Goal: Use online tool/utility: Utilize a website feature to perform a specific function

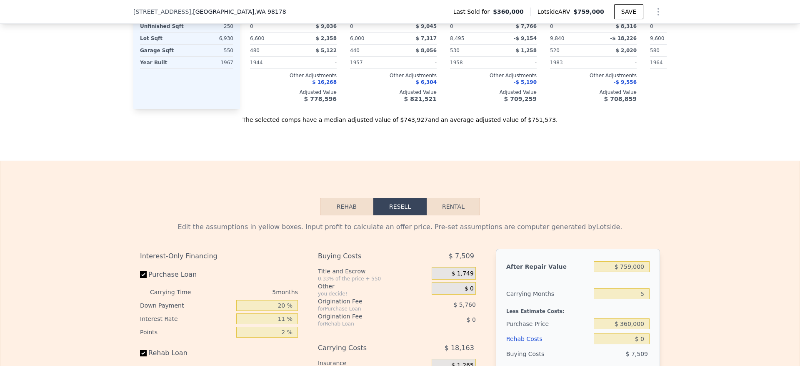
scroll to position [1248, 0]
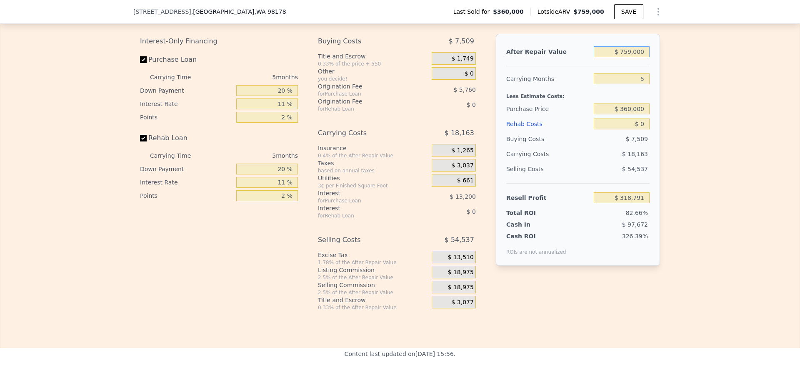
click at [626, 57] on input "$ 759,000" at bounding box center [622, 51] width 56 height 11
type input "$ 9"
type input "-$ 384,948"
type input "$ 90"
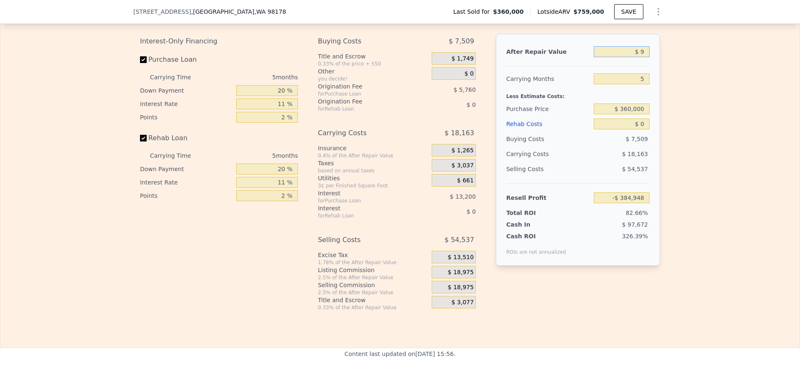
type input "-$ 384,873"
type input "$ 900"
type input "-$ 384,124"
type input "$ 9,000"
type input "-$ 376,612"
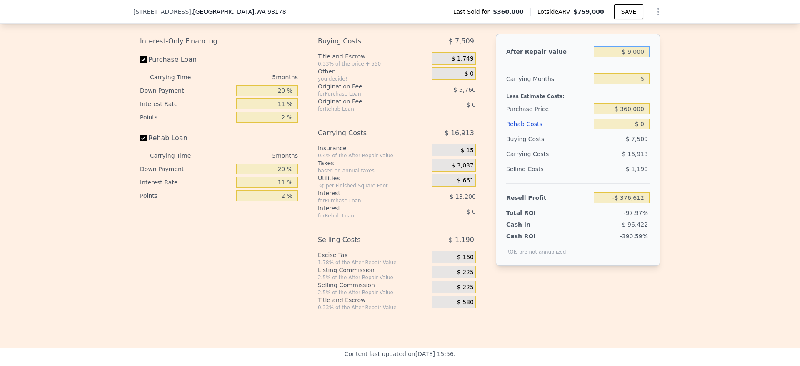
type input "$ 90,000"
type input "-$ 301,509"
type input "$ 900,000"
type input "$ 449,526"
type input "$ 900,000"
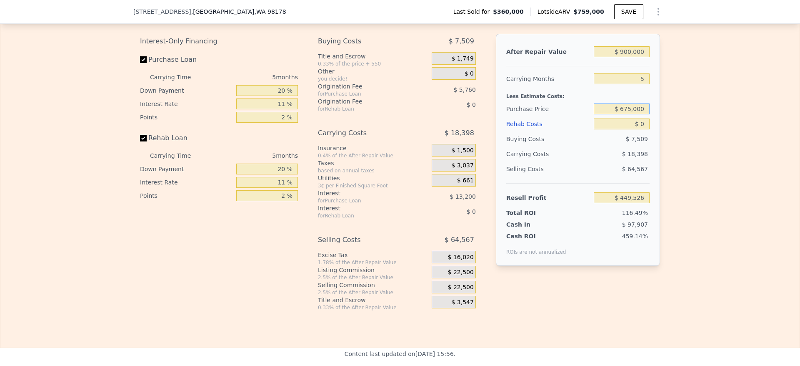
type input "$ 675,000"
type input "$ 116,887"
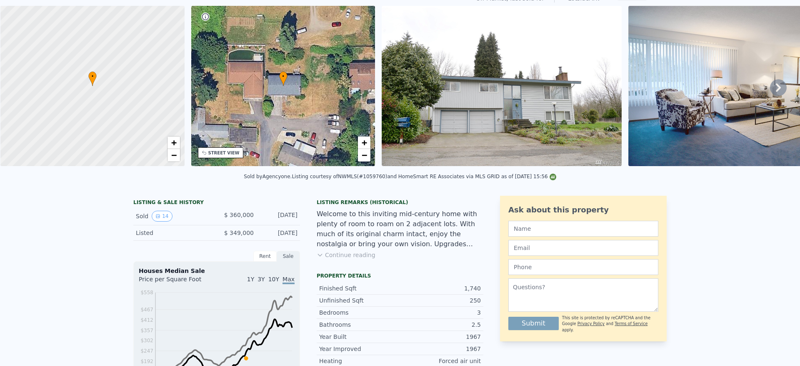
scroll to position [3, 0]
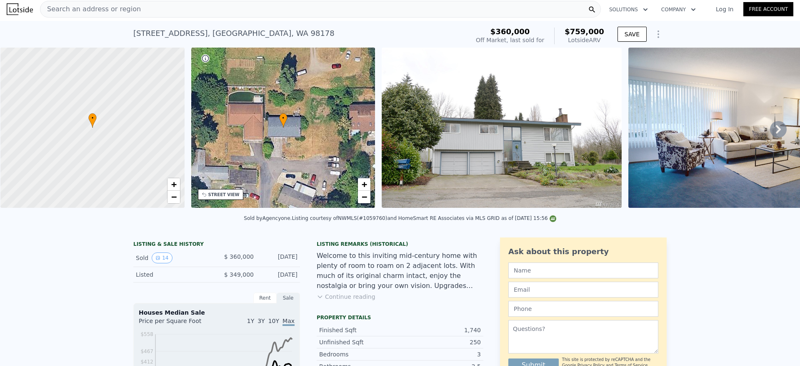
click at [138, 1] on div "Search an address or region" at bounding box center [320, 9] width 561 height 17
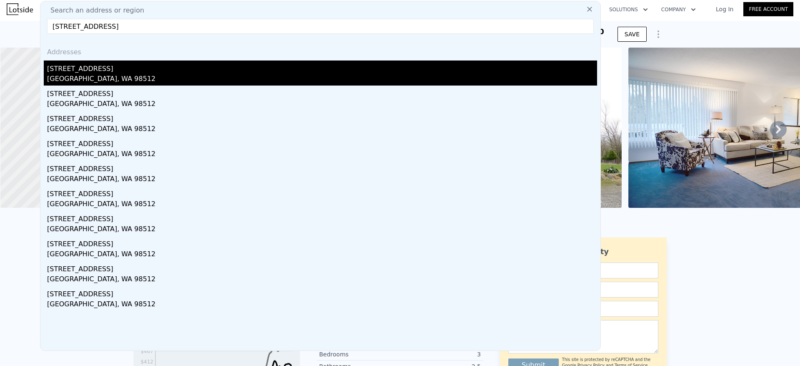
type input "5625 Old Hwy 410 SW, Olympia, WA 98512"
click at [119, 78] on div "Olympia, WA 98512" at bounding box center [322, 80] width 550 height 12
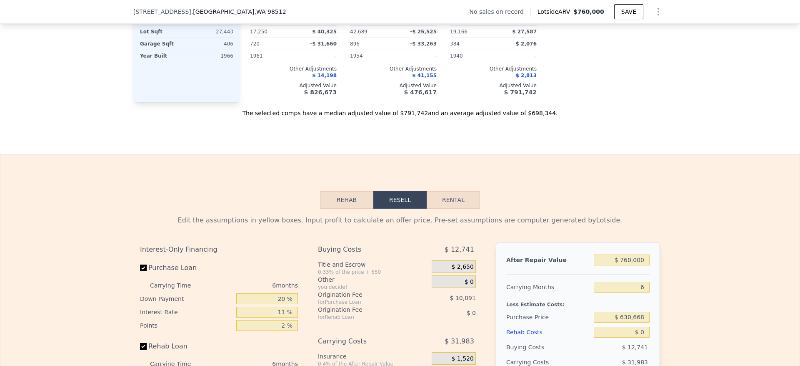
scroll to position [1000, 0]
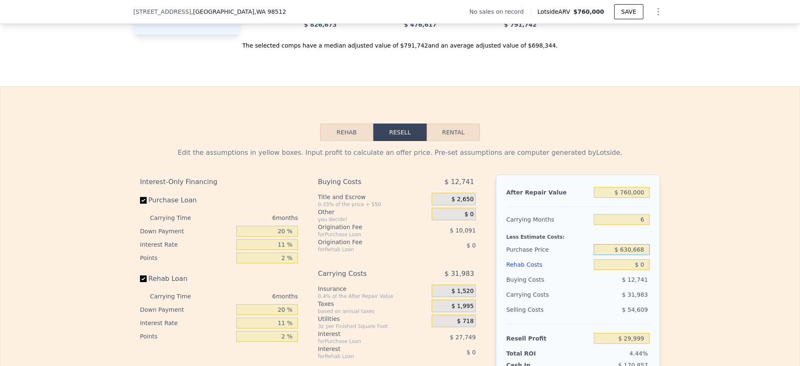
click at [629, 255] on input "$ 630,668" at bounding box center [622, 249] width 56 height 11
type input "$ 355,000"
type input "$ 323,128"
type input "$ 7"
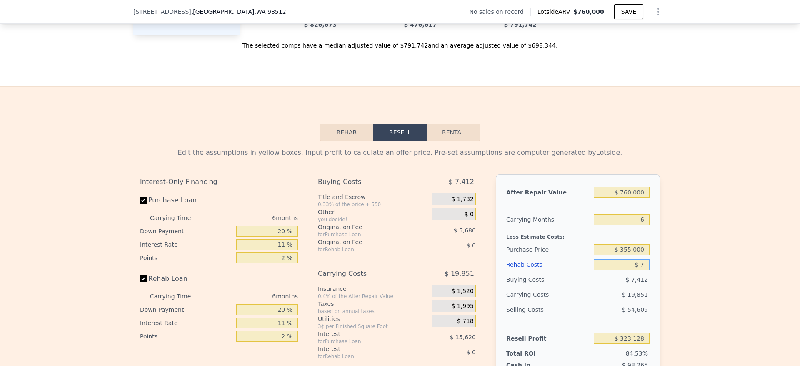
type input "$ 323,121"
type input "$ 77"
type input "$ 323,044"
type input "$ 7"
type input "$ 323,121"
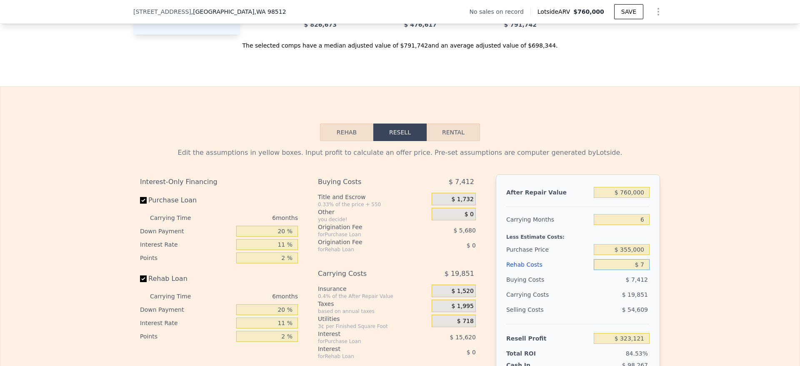
type input "$ 70"
type input "$ 323,051"
type input "$ 700"
type input "$ 322,387"
type input "$ 7,000"
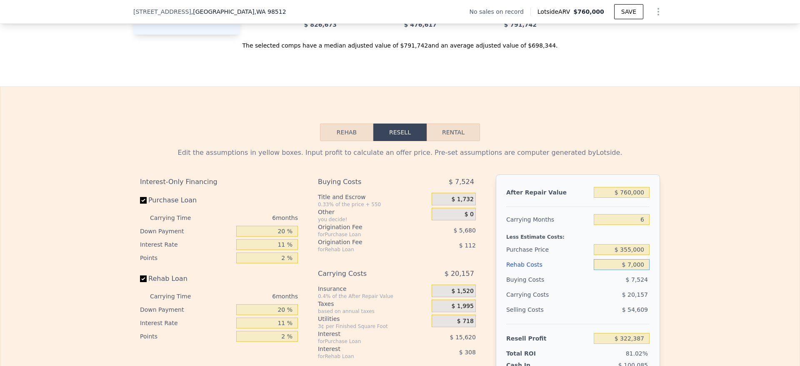
type input "$ 315,710"
type input "$ 70,000"
type input "$ 248,930"
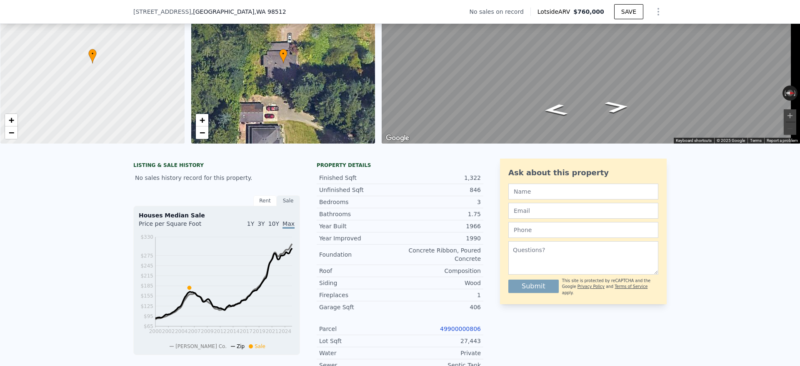
scroll to position [3, 0]
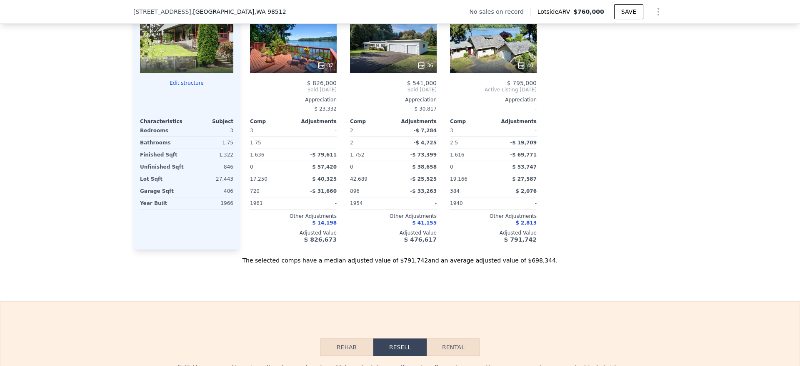
type input "$ 0"
type input "$ 29,999"
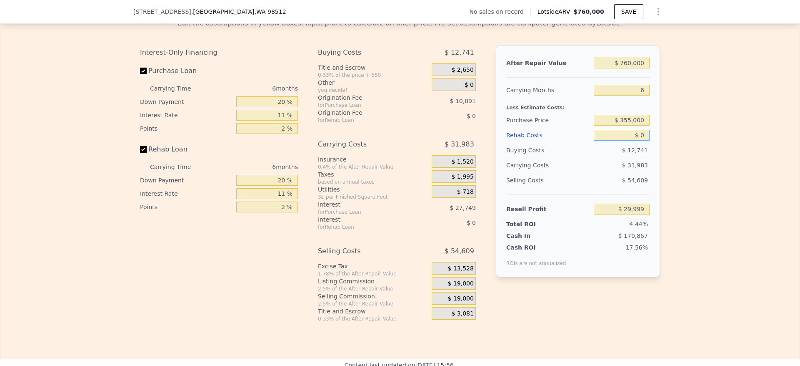
scroll to position [1126, 0]
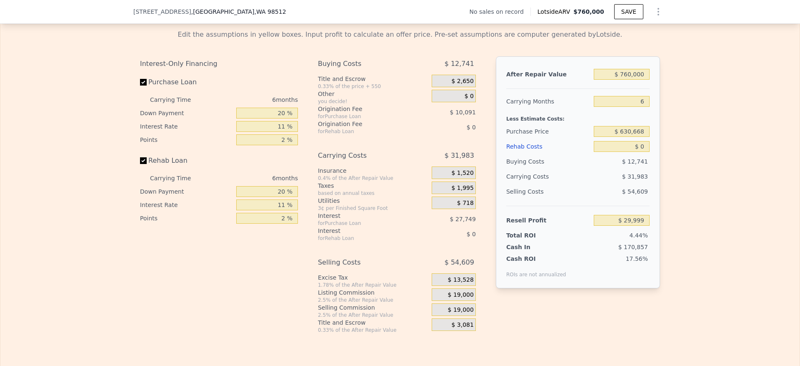
scroll to position [1123, 0]
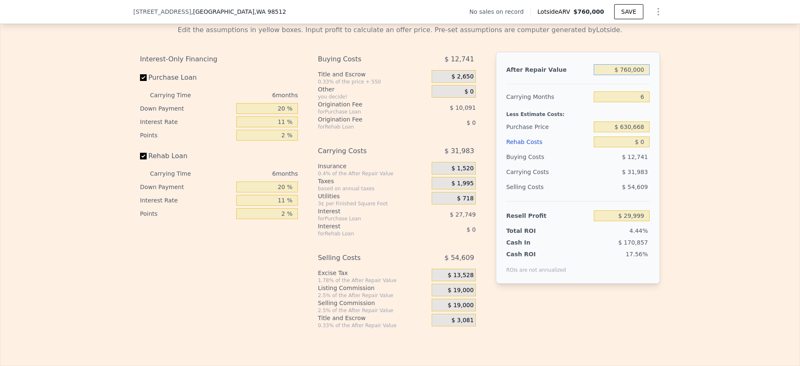
click at [633, 75] on input "$ 760,000" at bounding box center [622, 69] width 56 height 11
drag, startPoint x: 728, startPoint y: 134, endPoint x: 696, endPoint y: 105, distance: 43.4
click at [729, 134] on div "Edit the assumptions in yellow boxes. Input profit to calculate an offer price.…" at bounding box center [400, 173] width 800 height 310
click at [620, 75] on input "$ 760,000" at bounding box center [622, 69] width 56 height 11
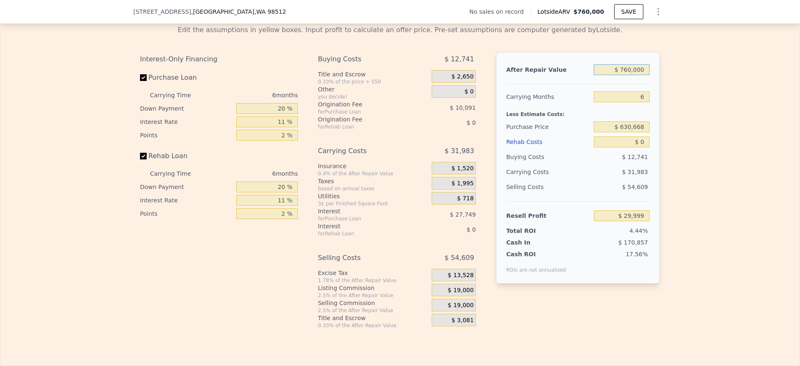
click at [629, 75] on input "$ 760,000" at bounding box center [622, 69] width 56 height 11
type input "$ 55"
type input "-$ 674,370"
type input "$ 550"
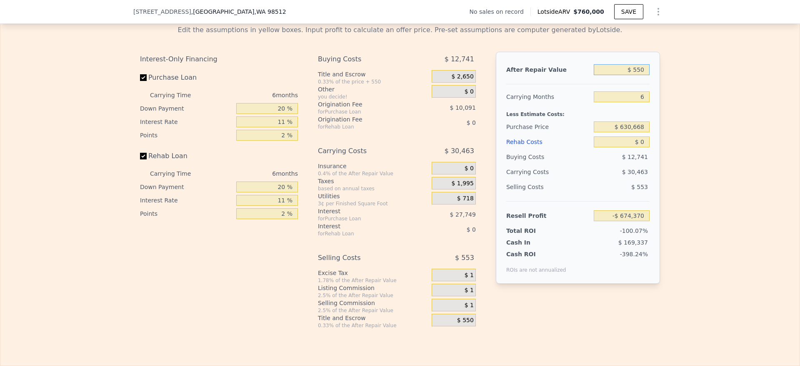
type input "-$ 673,913"
type input "$ 5,500"
type input "-$ 669,325"
type input "$ 55,000"
type input "-$ 623,444"
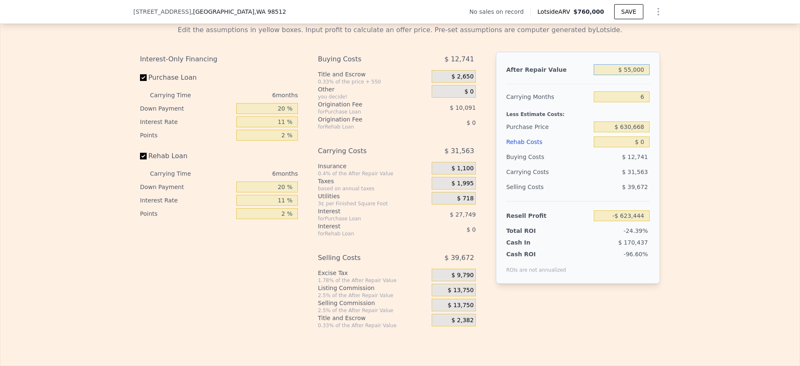
type input "$ 550,000"
type input "-$ 164,644"
type input "$ 550,000"
type input "$ 355,000"
type input "$ 128,485"
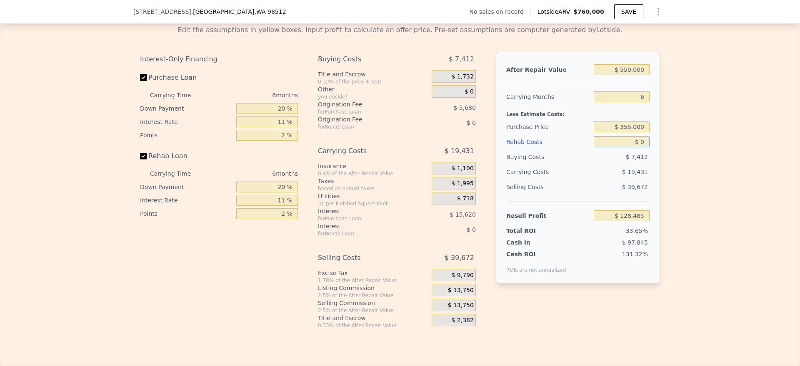
click at [639, 147] on input "$ 0" at bounding box center [622, 141] width 56 height 11
type input "$ 7"
type input "$ 128,478"
type input "$ 70"
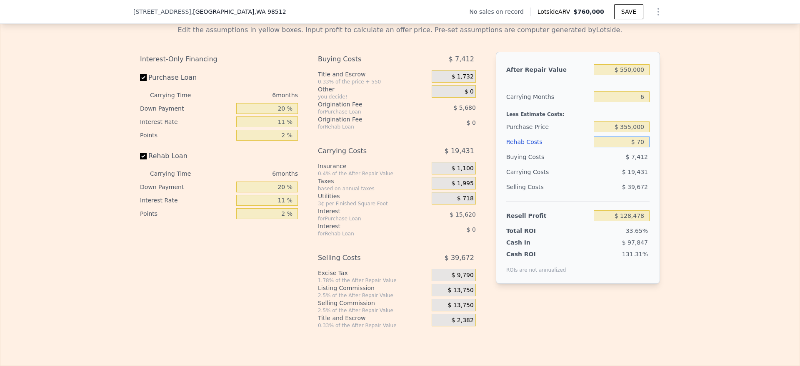
type input "$ 128,408"
type input "$ 700"
type input "$ 127,744"
type input "$ 7,000"
type input "$ 121,067"
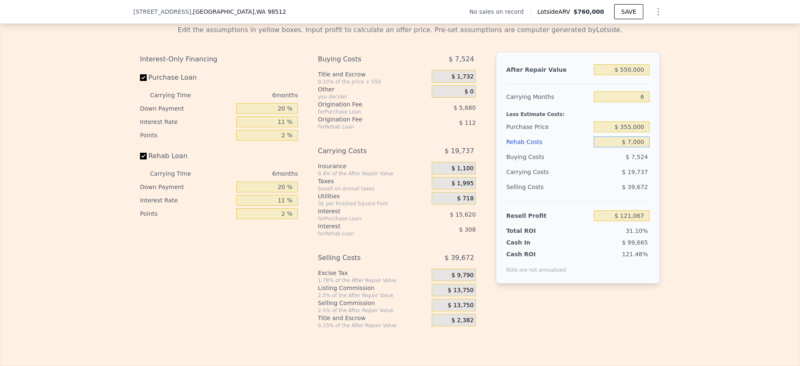
type input "$ 70,000"
type input "$ 54,287"
type input "$ 70,000"
click at [750, 223] on div "Edit the assumptions in yellow boxes. Input profit to calculate an offer price.…" at bounding box center [400, 173] width 800 height 310
drag, startPoint x: 279, startPoint y: 125, endPoint x: 241, endPoint y: 124, distance: 37.5
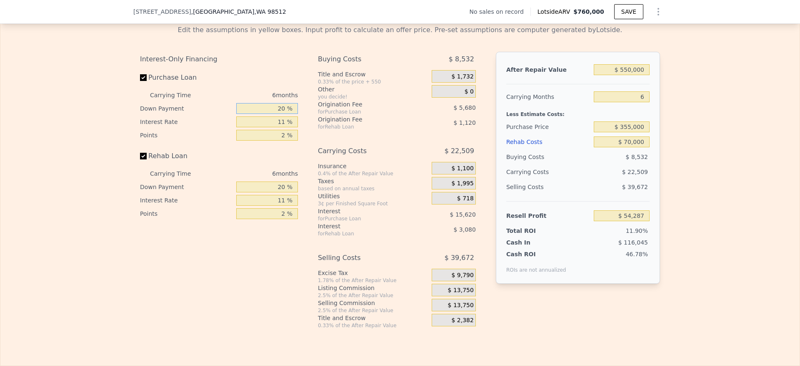
click at [241, 114] on input "20 %" at bounding box center [267, 108] width 62 height 11
type input "10 %"
type input "$ 51,621"
type input "1 %"
type input "$ 67,599"
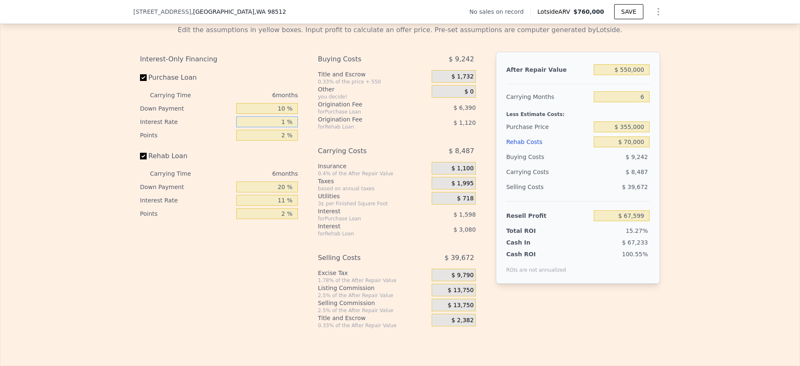
type input "10 %"
type input "$ 53,217"
type input "10.5 %"
type input "$ 52,419"
type input "10.51 %"
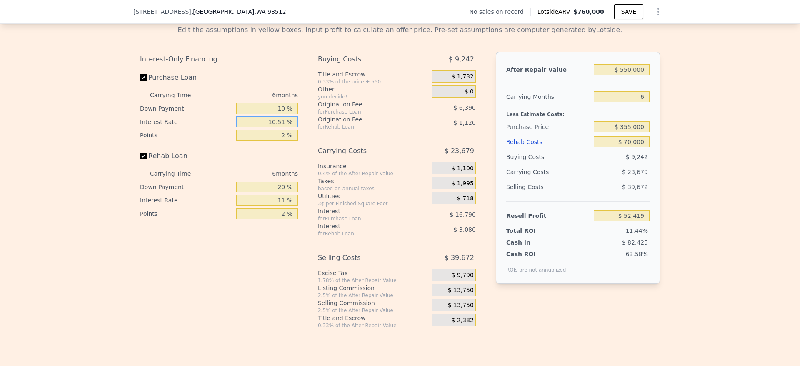
type input "$ 52,407"
type input "10.5 %"
type input "$ 52,419"
type input "10.5 %"
type input "1 %"
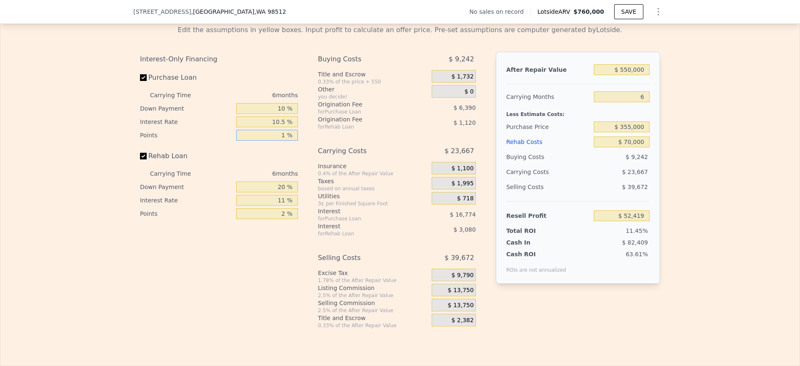
type input "$ 55,614"
type input "1.5 %"
type input "$ 54,016"
type input "1.5 %"
type input "1 %"
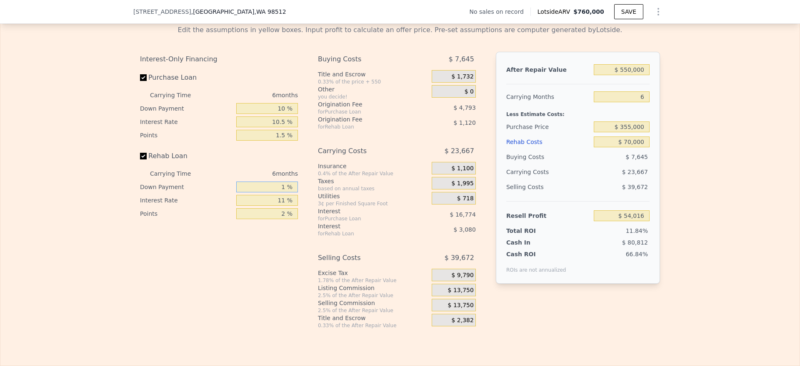
type input "$ 53,018"
type input "10 %"
type input "$ 53,486"
type input "10 %"
type input "1 %"
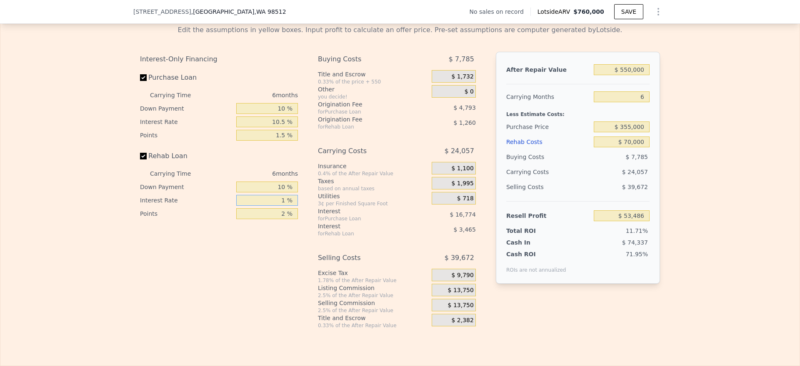
type input "$ 56,636"
type input "10 %"
type input "$ 53,804"
type input "10.5 %"
type input "$ 53,648"
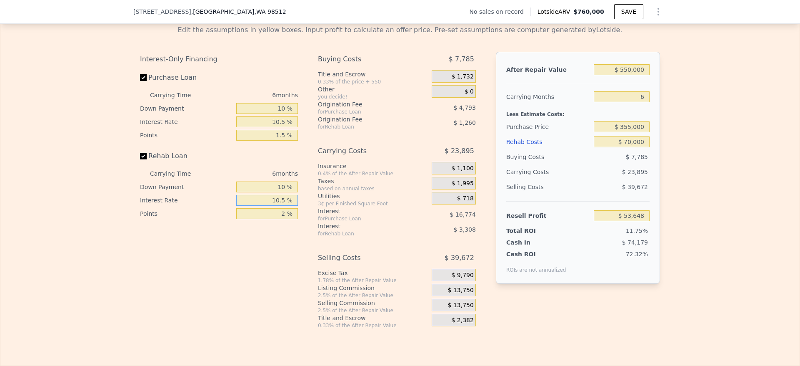
type input "10.5 %"
type input "1 %"
type input "$ 54,278"
type input "1.5 %"
type input "$ 53,963"
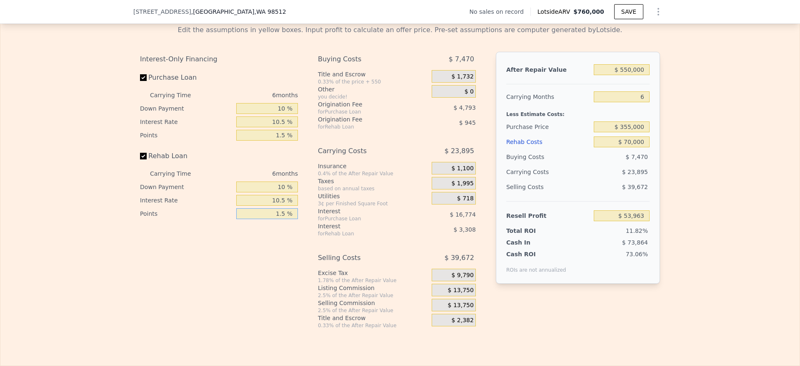
type input "1.5 %"
click at [449, 294] on span "$ 13,750" at bounding box center [461, 290] width 26 height 8
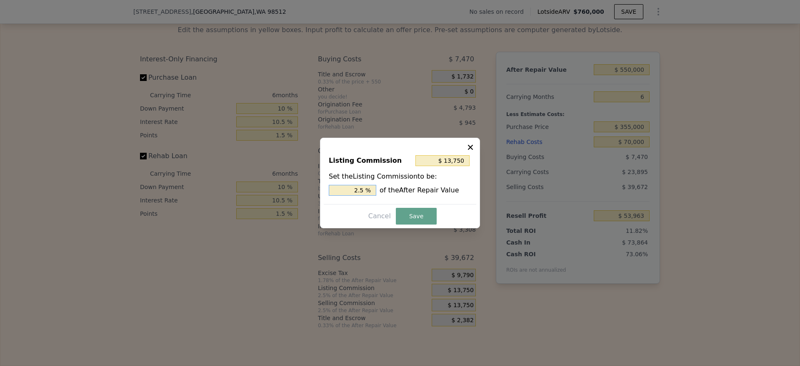
drag, startPoint x: 359, startPoint y: 189, endPoint x: 303, endPoint y: 185, distance: 56.8
click at [303, 185] on div "​ Listing Commission $ 13,750 Set the Listing Commission to be: 2.5 % of the Af…" at bounding box center [400, 183] width 800 height 366
type input "1.5 %"
type input "$ 8,250"
type input "1.5 %"
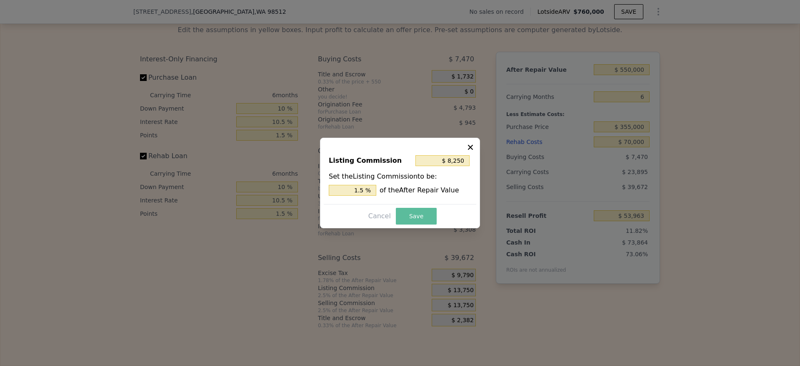
click at [421, 219] on button "Save" at bounding box center [416, 216] width 41 height 17
type input "$ 59,463"
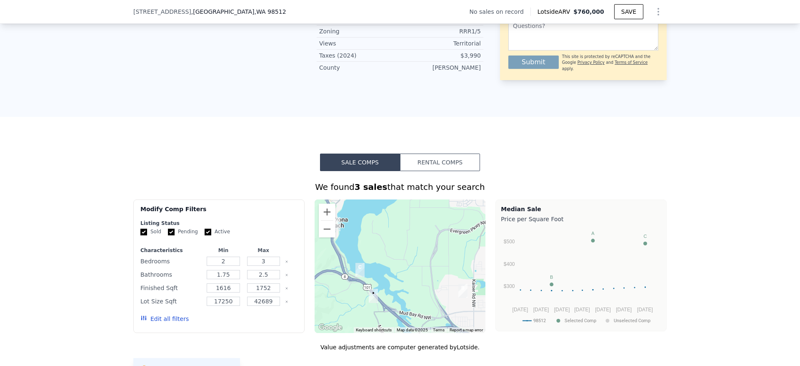
type input "$ 760,000"
type input "$ 0"
type input "$ 29,999"
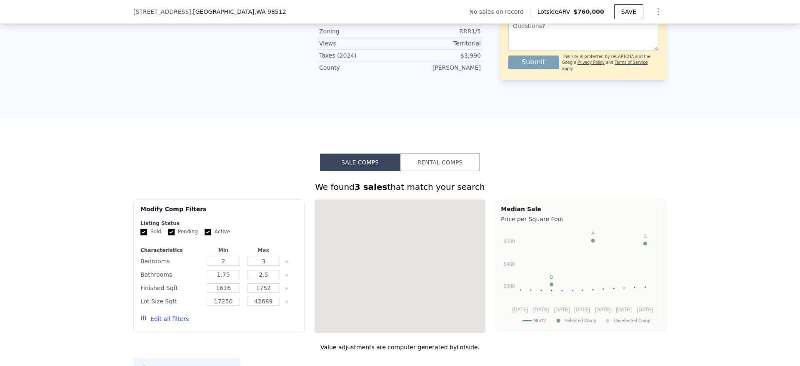
scroll to position [373, 0]
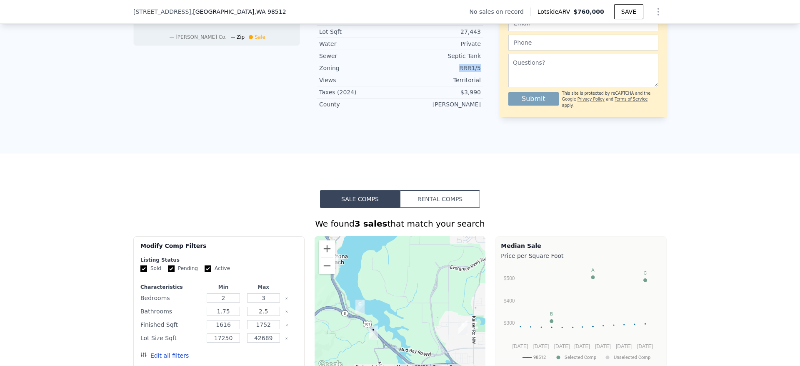
drag, startPoint x: 477, startPoint y: 79, endPoint x: 458, endPoint y: 79, distance: 19.2
click at [458, 74] on div "Zoning RRR1/5" at bounding box center [400, 68] width 167 height 12
copy div "RRR1/5"
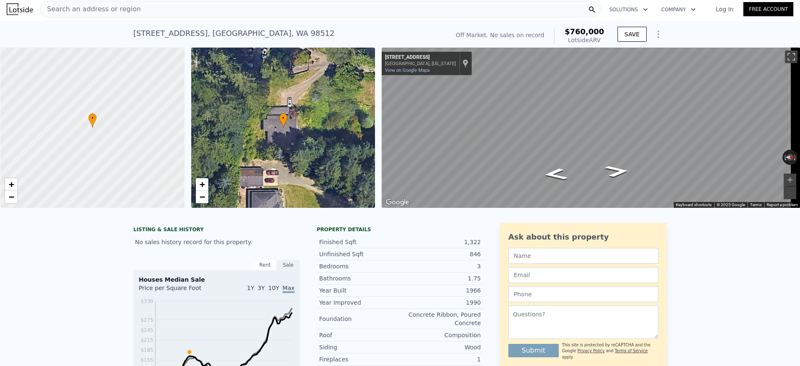
scroll to position [0, 0]
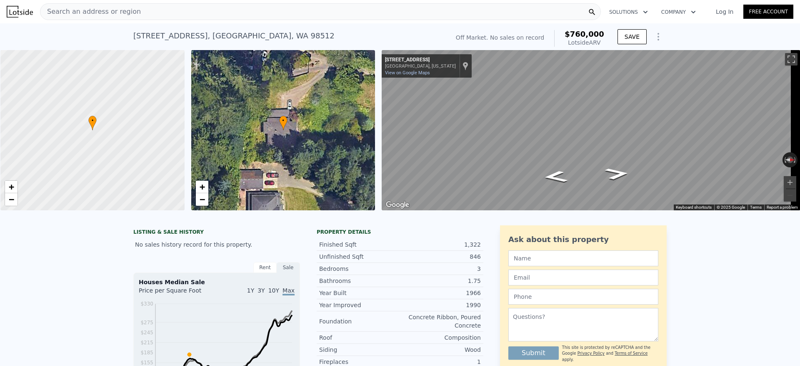
click at [169, 13] on div "Search an address or region" at bounding box center [320, 11] width 561 height 17
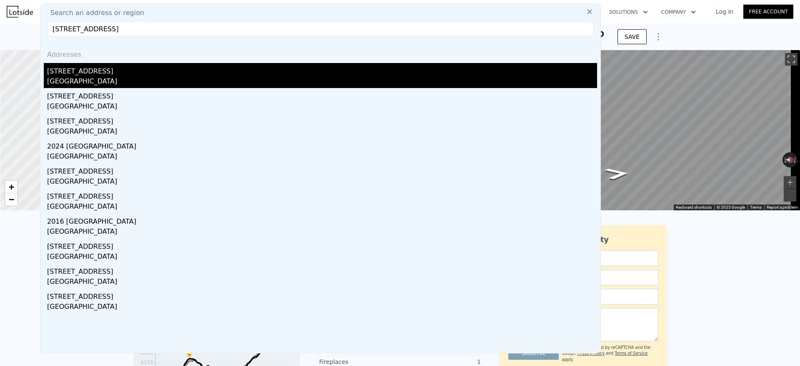
type input "[STREET_ADDRESS]"
click at [107, 69] on div "[STREET_ADDRESS]" at bounding box center [322, 69] width 550 height 13
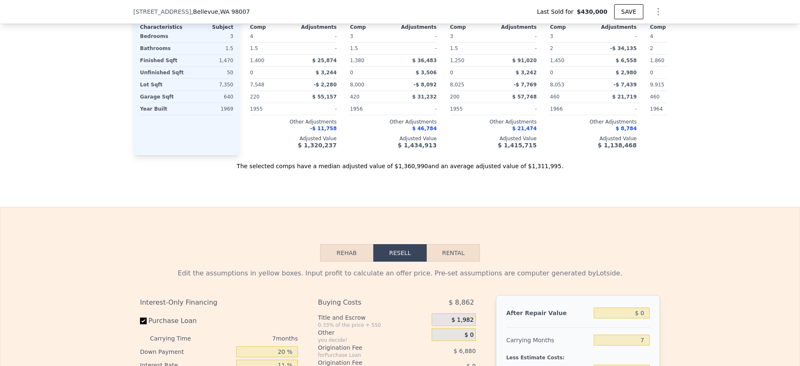
scroll to position [1188, 0]
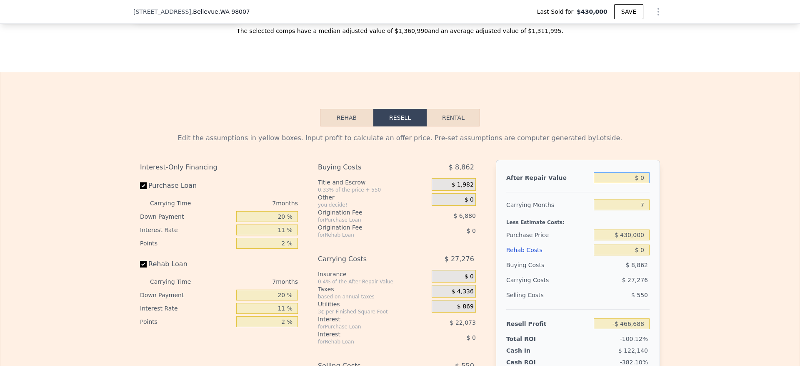
click at [638, 183] on input "$ 0" at bounding box center [622, 177] width 56 height 11
type input "$ 1"
type input "-$ 466,687"
type input "$ 15"
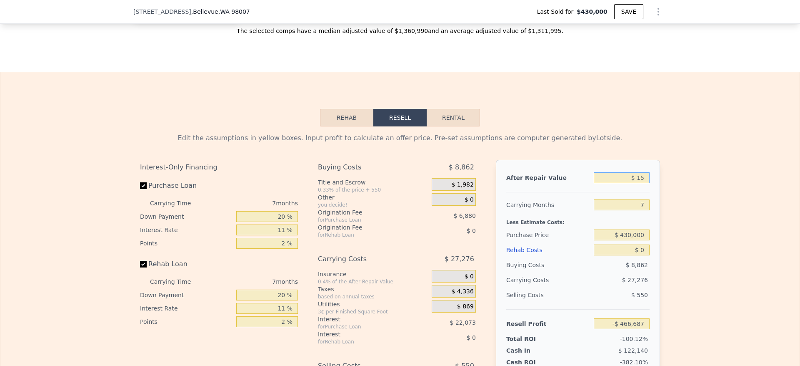
type input "-$ 466,673"
type input "$ 155"
type input "-$ 466,545"
type input "$ 1,550"
type input "-$ 465,253"
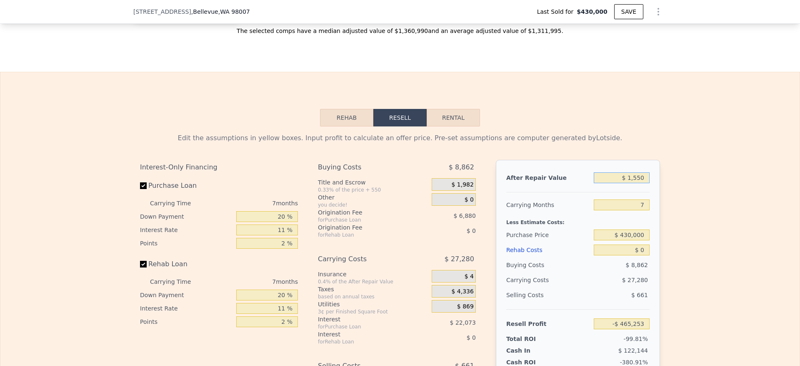
type input "$ 15,500"
type input "-$ 452,328"
type input "$ 155,000"
type input "-$ 323,075"
type input "$ 1,550,000"
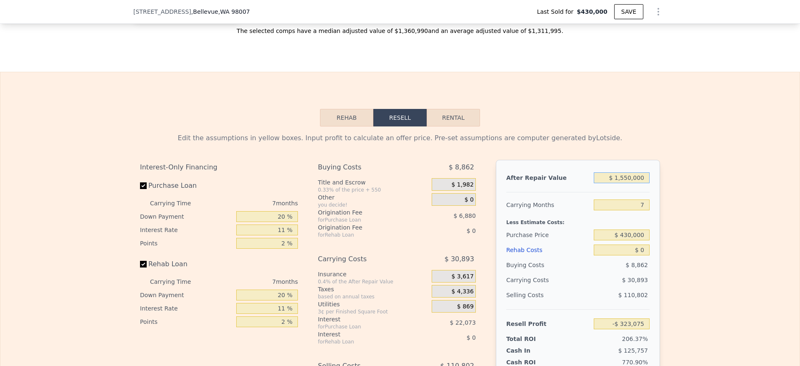
type input "$ 969,443"
type input "$ 1,550,000"
type input "$ 1,045,000"
type input "$ 310,985"
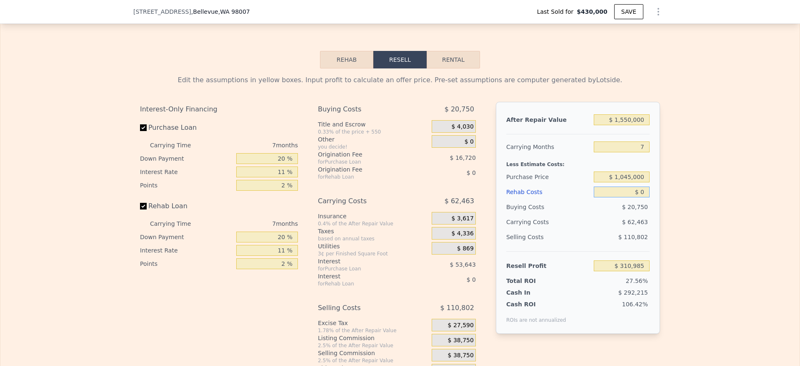
scroll to position [1251, 0]
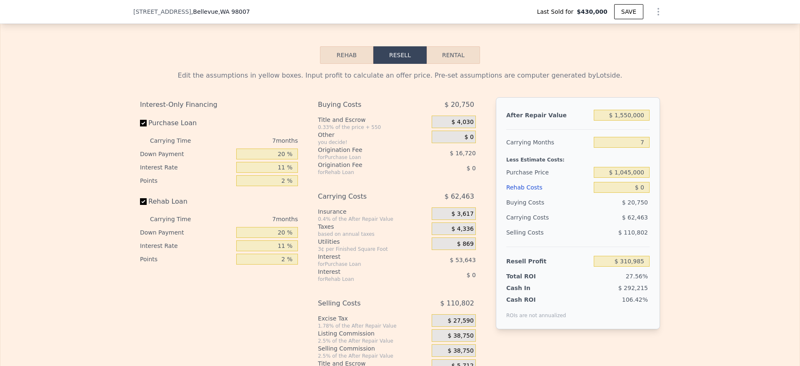
click at [663, 209] on div "Edit the assumptions in yellow boxes. Input profit to calculate an offer price.…" at bounding box center [400, 219] width 800 height 310
click at [633, 193] on input "$ 0" at bounding box center [622, 187] width 56 height 11
click at [639, 193] on input "$ 0" at bounding box center [622, 187] width 56 height 11
type input "$ 1,000"
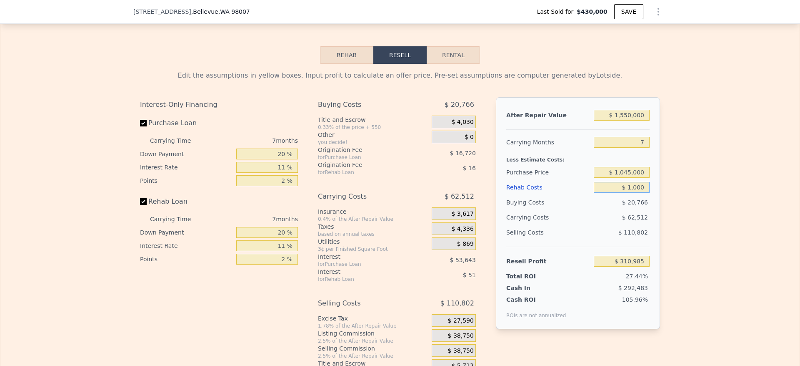
type input "$ 310,876"
type input "$ 10,000"
type input "$ 300,314"
type input "$ 100,000"
type input "$ 204,254"
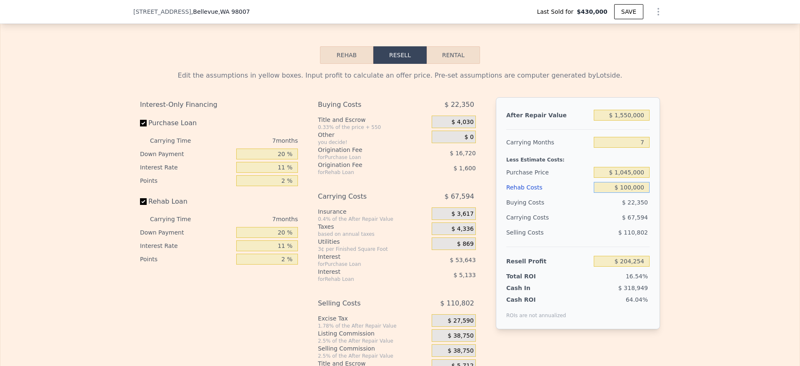
type input "$ 100,000"
click at [706, 210] on div "Edit the assumptions in yellow boxes. Input profit to calculate an offer price.…" at bounding box center [400, 219] width 800 height 310
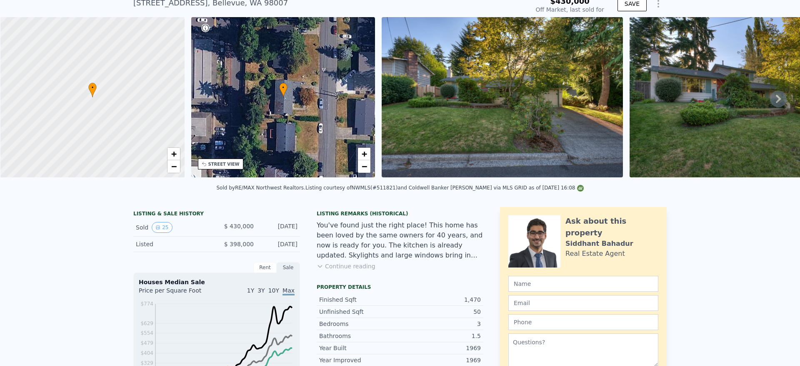
scroll to position [3, 0]
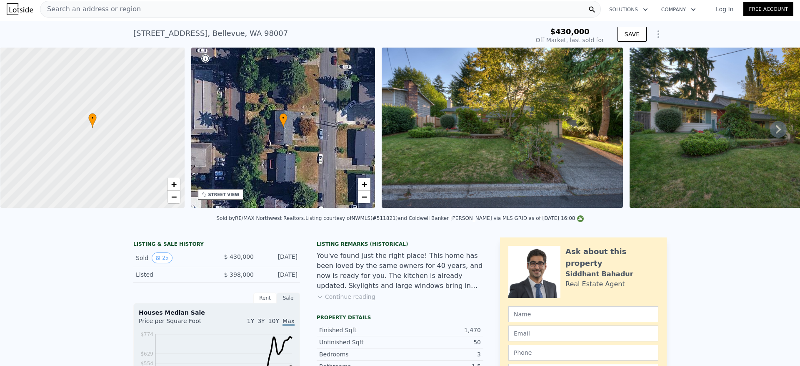
click at [107, 3] on div "Search an address or region" at bounding box center [90, 9] width 100 height 16
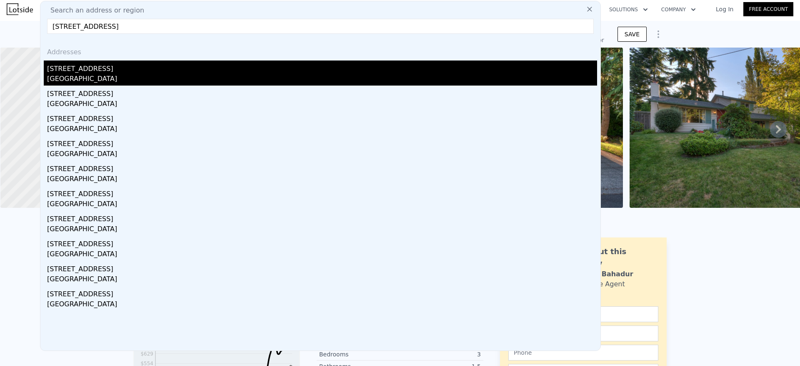
type input "[STREET_ADDRESS]"
click at [105, 72] on div "[STREET_ADDRESS]" at bounding box center [322, 66] width 550 height 13
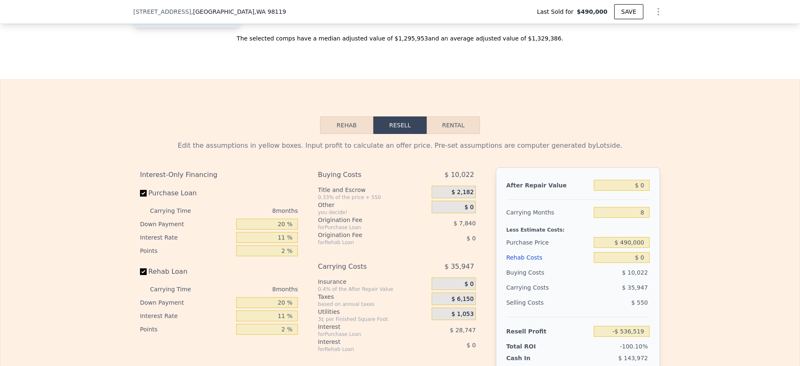
scroll to position [1251, 0]
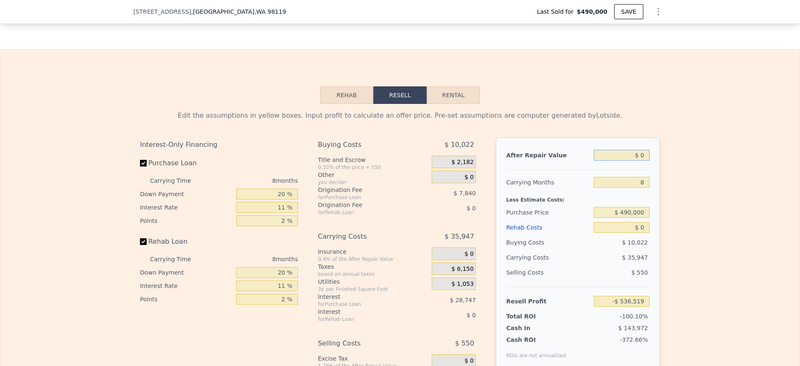
click at [637, 160] on input "$ 0" at bounding box center [622, 155] width 56 height 11
type input "$ 13"
type input "-$ 536,506"
type input "$ 135"
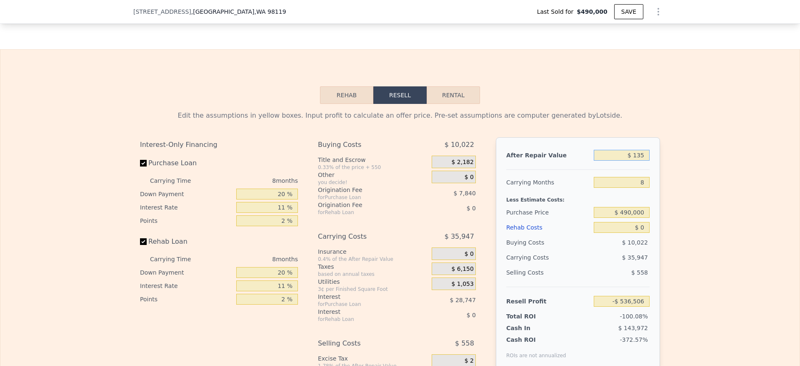
type input "-$ 536,392"
type input "$ 1,350"
type input "-$ 535,269"
type input "$ 135,000"
type input "-$ 411,482"
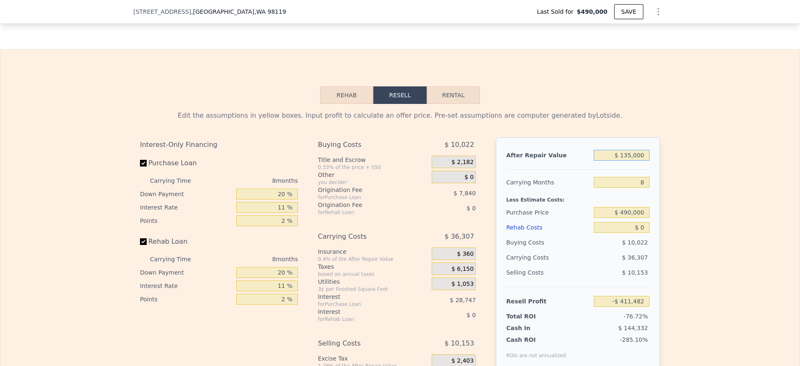
type input "$ 1,350,000"
type input "$ 713,855"
type input "$ 1,350,000"
type input "$ 955,000"
click at [668, 203] on div "Edit the assumptions in yellow boxes. Input profit to calculate an offer price.…" at bounding box center [400, 259] width 800 height 310
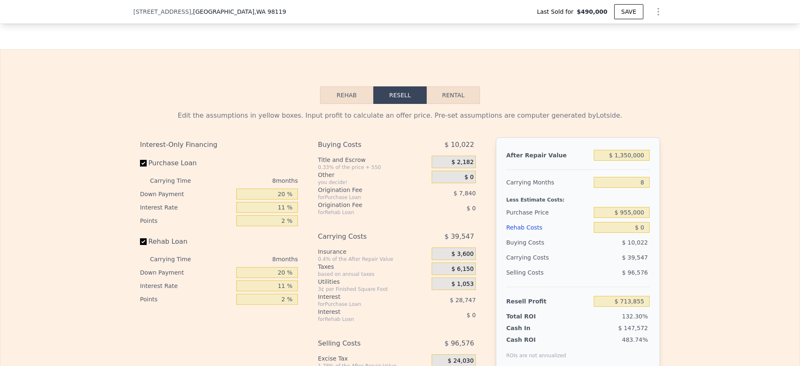
type input "$ 212,587"
click at [638, 235] on div "$ 0" at bounding box center [622, 227] width 56 height 15
click at [642, 233] on input "$ 0" at bounding box center [622, 227] width 56 height 11
type input "$ 7"
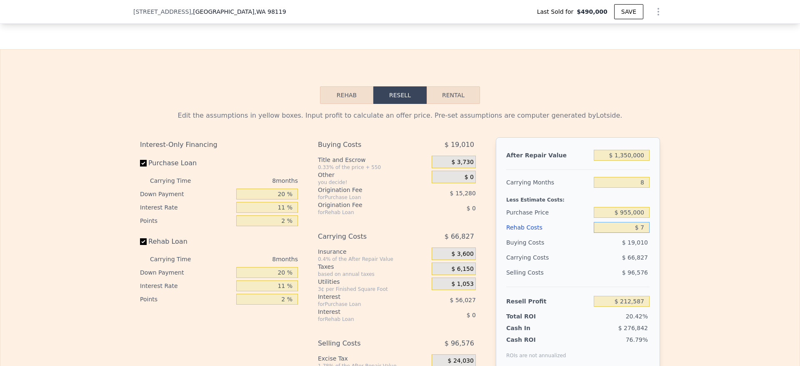
type input "$ 212,580"
type input "$ 75"
type input "$ 212,503"
type input "$ 750"
type input "$ 211,777"
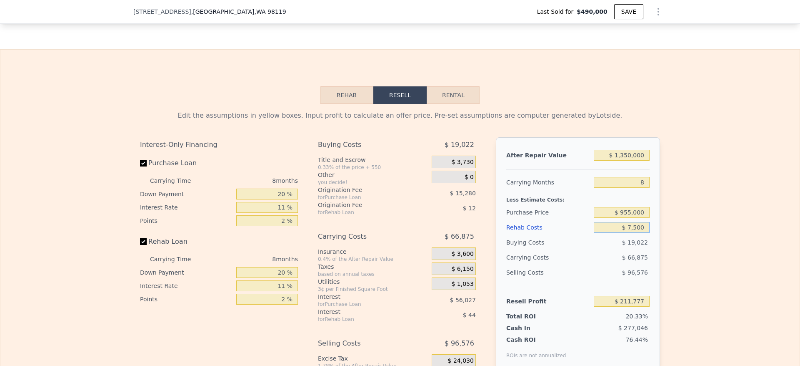
type input "$ 75,000"
type input "$ 131,987"
type input "$ 75,000"
click at [730, 251] on div "Edit the assumptions in yellow boxes. Input profit to calculate an offer price.…" at bounding box center [400, 259] width 800 height 310
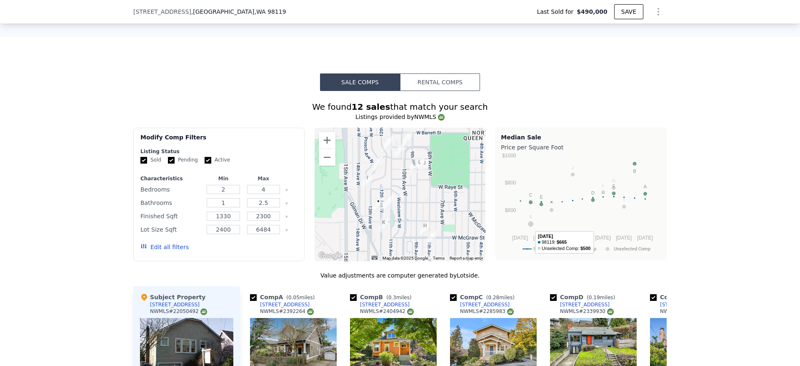
scroll to position [563, 0]
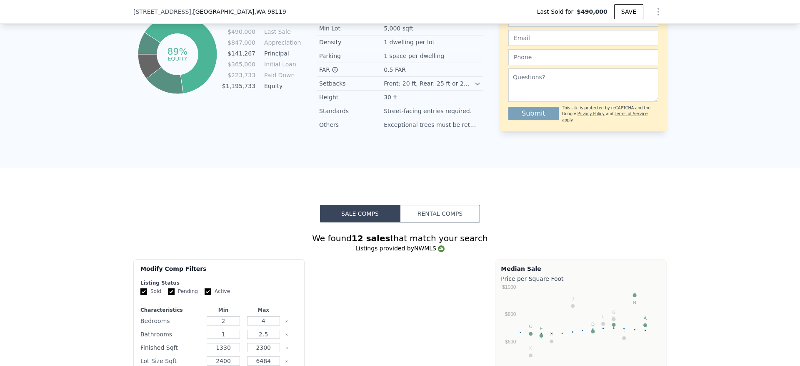
type input "$ 1,337,000"
type input "$ 0"
type input "$ 701,815"
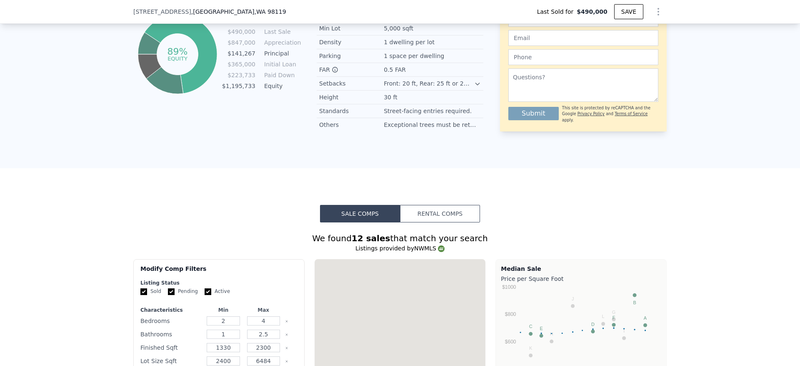
scroll to position [438, 0]
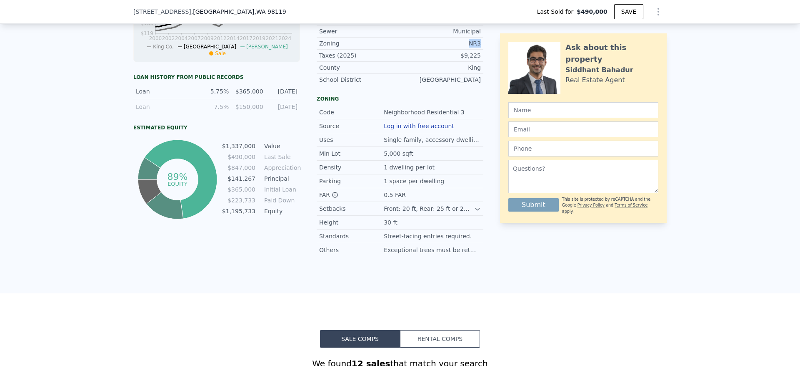
drag, startPoint x: 476, startPoint y: 56, endPoint x: 448, endPoint y: 55, distance: 28.8
click at [448, 50] on div "Zoning NR3" at bounding box center [400, 44] width 167 height 12
copy div "NR3"
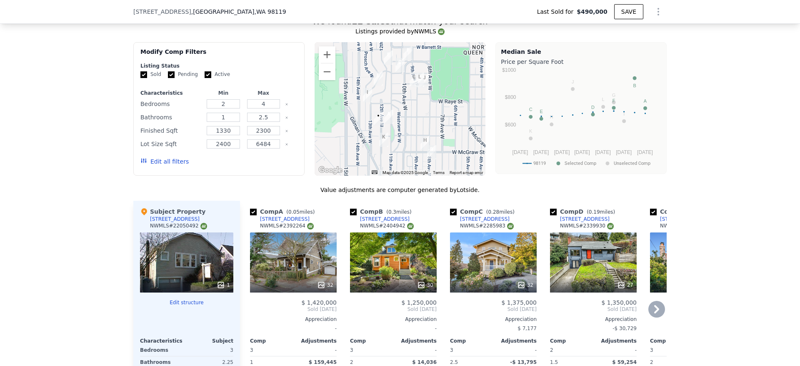
scroll to position [875, 0]
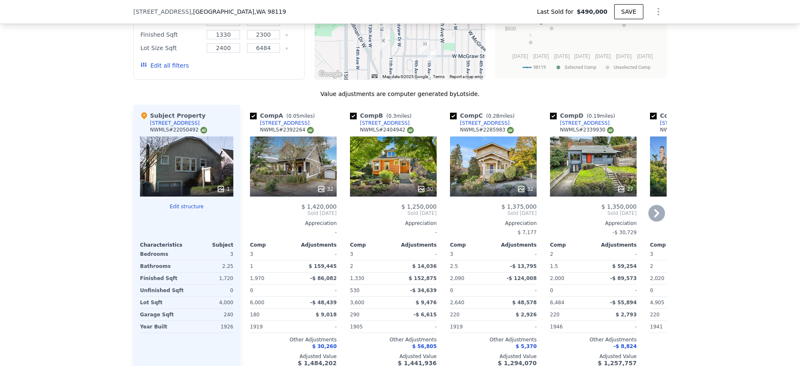
click at [289, 189] on div "32" at bounding box center [293, 166] width 87 height 60
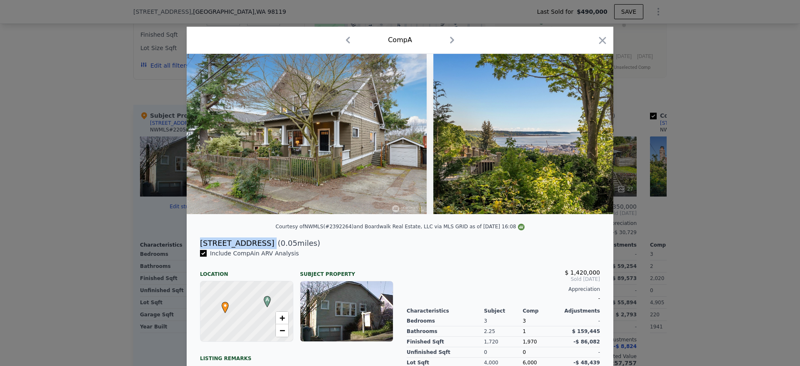
drag, startPoint x: 251, startPoint y: 251, endPoint x: 193, endPoint y: 253, distance: 57.6
click at [193, 249] on div "[STREET_ADDRESS] ( 0.05 miles)" at bounding box center [400, 243] width 414 height 12
drag, startPoint x: 357, startPoint y: 261, endPoint x: 331, endPoint y: 262, distance: 25.4
click at [357, 257] on div "Include Comp A in ARV Analysis" at bounding box center [296, 253] width 193 height 8
drag, startPoint x: 250, startPoint y: 251, endPoint x: 197, endPoint y: 250, distance: 53.4
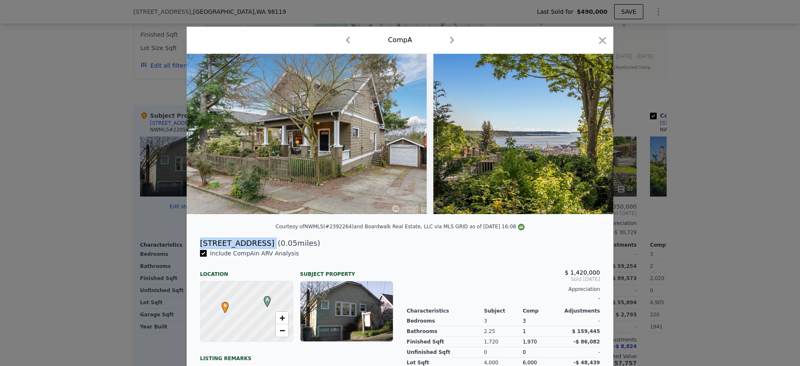
click at [197, 249] on div "[STREET_ADDRESS] ( 0.05 miles)" at bounding box center [400, 243] width 414 height 12
copy div "[STREET_ADDRESS]"
click at [598, 43] on icon "button" at bounding box center [603, 41] width 12 height 12
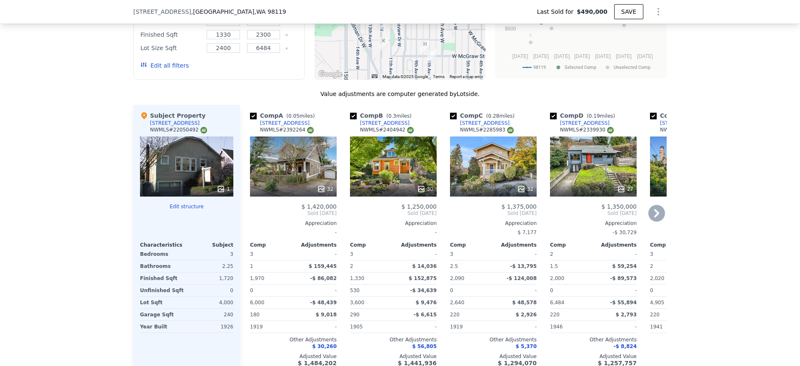
click at [656, 221] on icon at bounding box center [657, 213] width 17 height 17
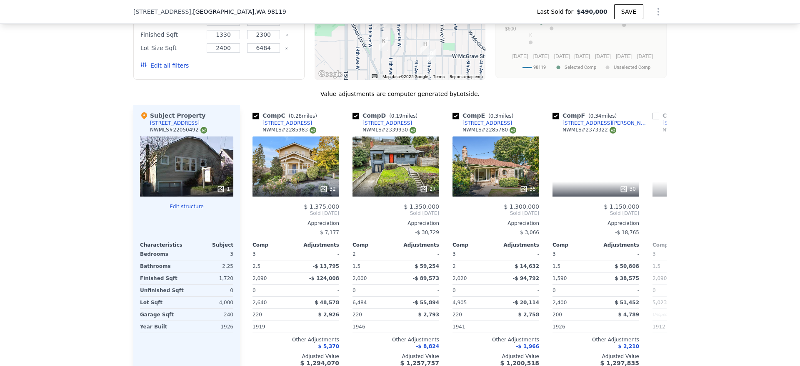
scroll to position [0, 200]
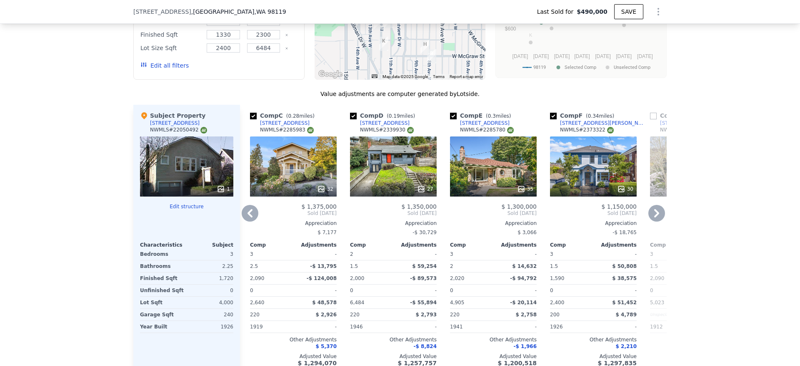
click at [387, 185] on div "27" at bounding box center [393, 166] width 87 height 60
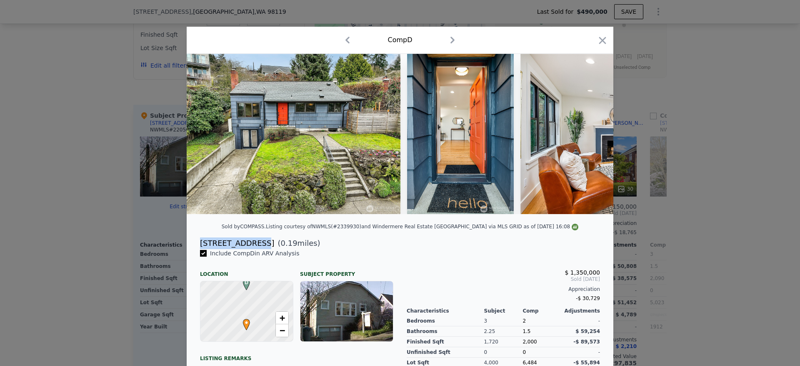
drag, startPoint x: 250, startPoint y: 253, endPoint x: 194, endPoint y: 251, distance: 56.3
click at [194, 249] on div "[STREET_ADDRESS] ( 0.19 miles)" at bounding box center [400, 243] width 414 height 12
copy div "[STREET_ADDRESS]"
click at [599, 39] on icon "button" at bounding box center [602, 40] width 7 height 7
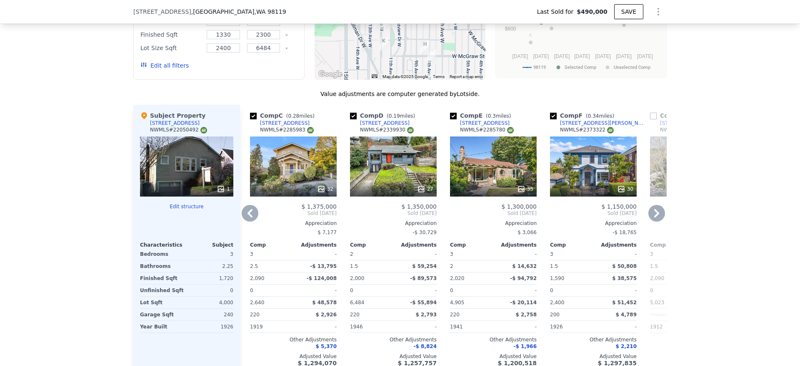
click at [655, 221] on icon at bounding box center [657, 213] width 17 height 17
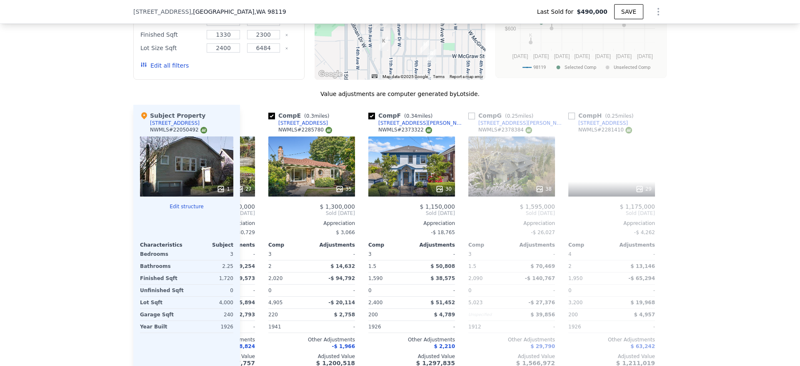
scroll to position [0, 400]
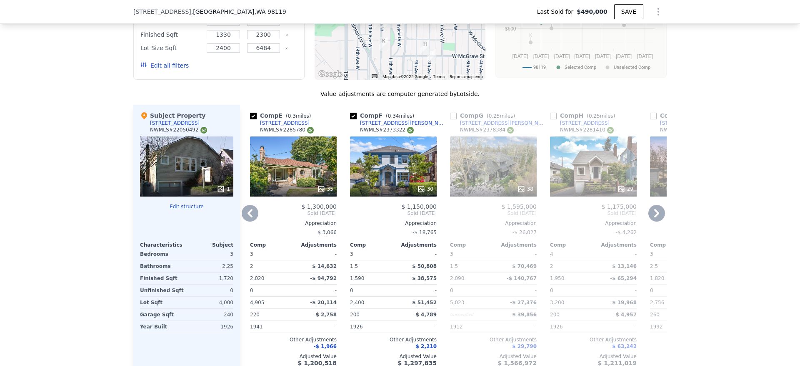
click at [488, 184] on div "38" at bounding box center [493, 166] width 87 height 60
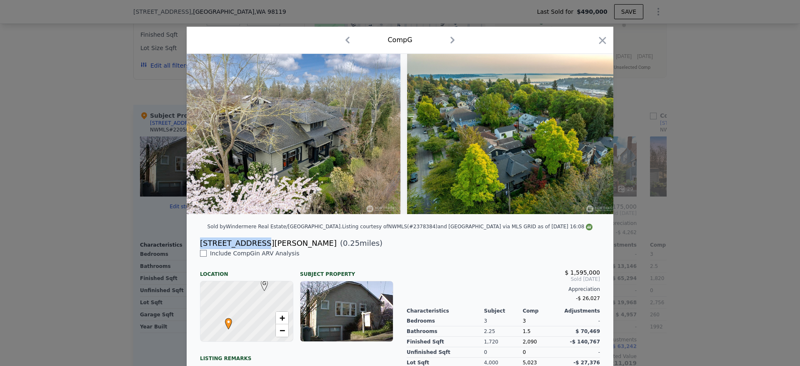
drag, startPoint x: 250, startPoint y: 254, endPoint x: 191, endPoint y: 251, distance: 59.7
click at [193, 249] on div "[STREET_ADDRESS][PERSON_NAME] ( 0.25 miles)" at bounding box center [400, 243] width 414 height 12
copy div "[STREET_ADDRESS][PERSON_NAME]"
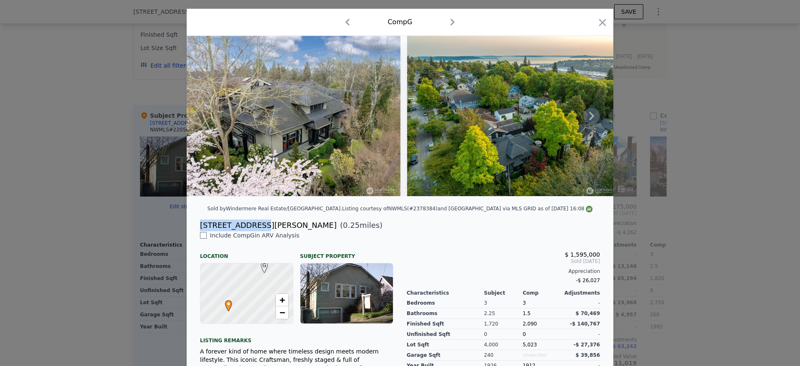
scroll to position [63, 0]
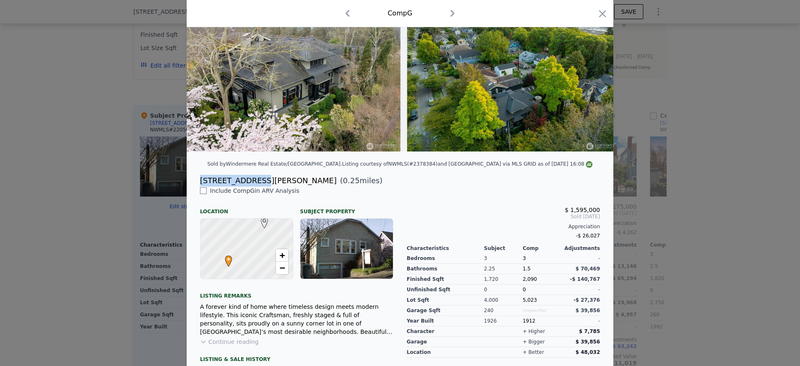
click at [603, 15] on icon "button" at bounding box center [603, 14] width 12 height 12
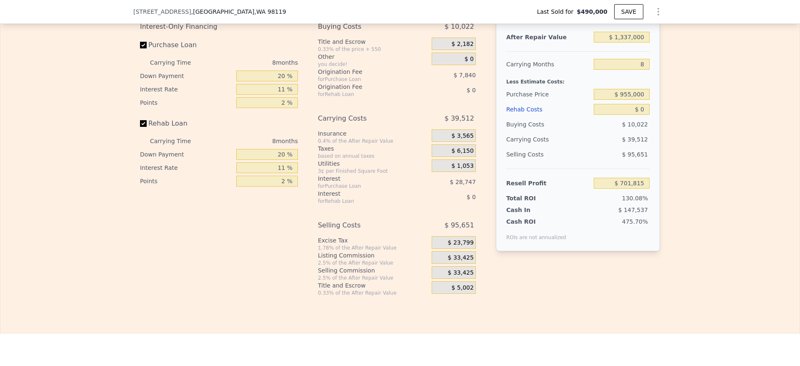
scroll to position [1376, 0]
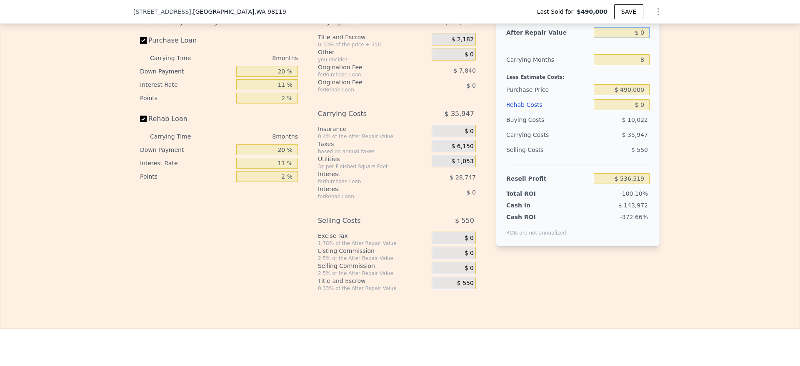
click at [638, 38] on input "$ 0" at bounding box center [622, 32] width 56 height 11
click at [640, 38] on input "$ 0" at bounding box center [622, 32] width 56 height 11
type input "$ 135"
type input "-$ 536,392"
type input "$ 1,350"
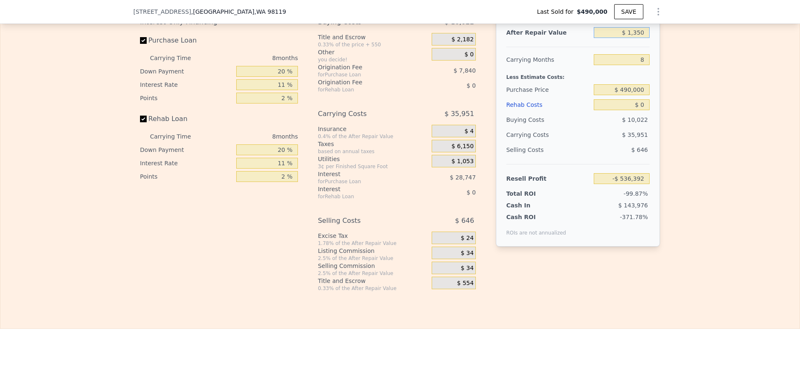
type input "-$ 535,269"
type input "$ 13,500"
type input "-$ 524,016"
type input "$ 135,000"
type input "-$ 411,482"
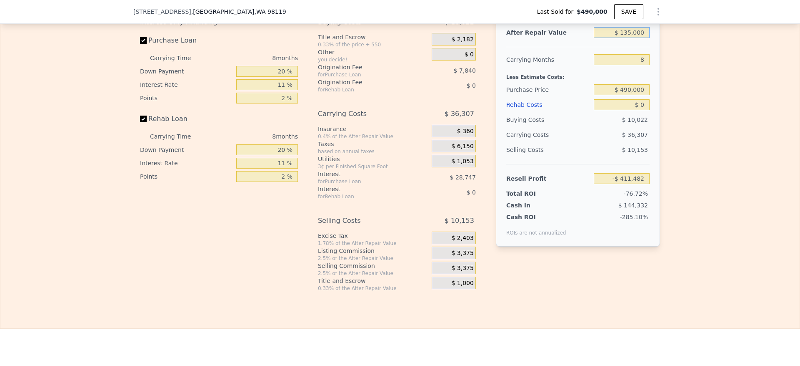
type input "$ 1,350,000"
type input "$ 713,855"
type input "$ 1,350,000"
type input "$ 955,000"
type input "$ 212,587"
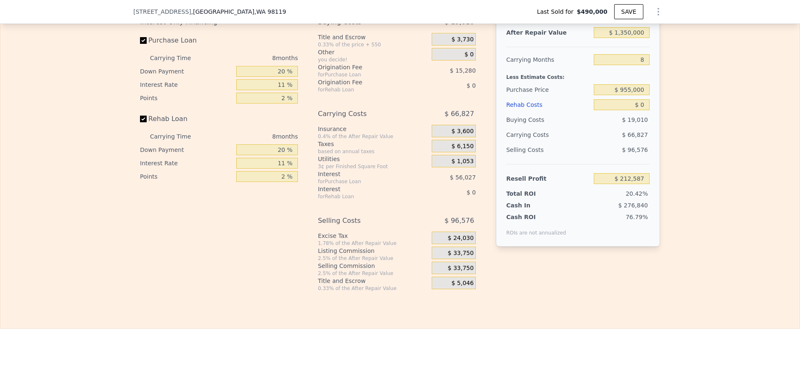
click at [703, 144] on div "Edit the assumptions in yellow boxes. Input profit to calculate an offer price.…" at bounding box center [400, 136] width 800 height 310
click at [642, 110] on input "$ 0" at bounding box center [622, 104] width 56 height 11
type input "$ 8"
type input "$ 212,579"
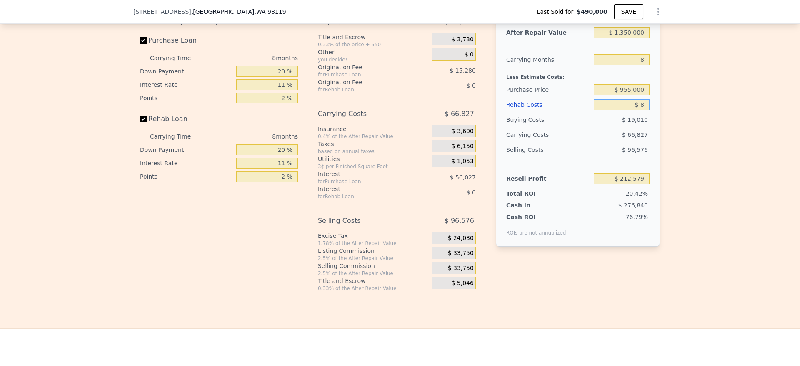
type input "$ 80"
type input "$ 212,498"
type input "$ 800"
type input "$ 211,726"
type input "$ 8,000"
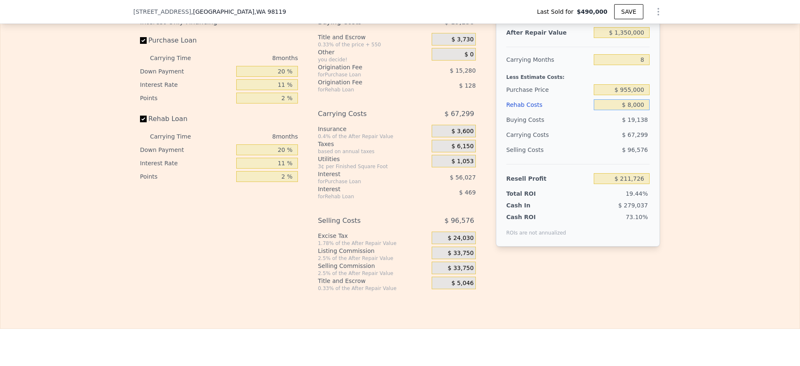
type input "$ 203,987"
type input "$ 80,000"
type input "$ 126,611"
type input "$ 80,000"
drag, startPoint x: 255, startPoint y: 98, endPoint x: 227, endPoint y: 98, distance: 28.3
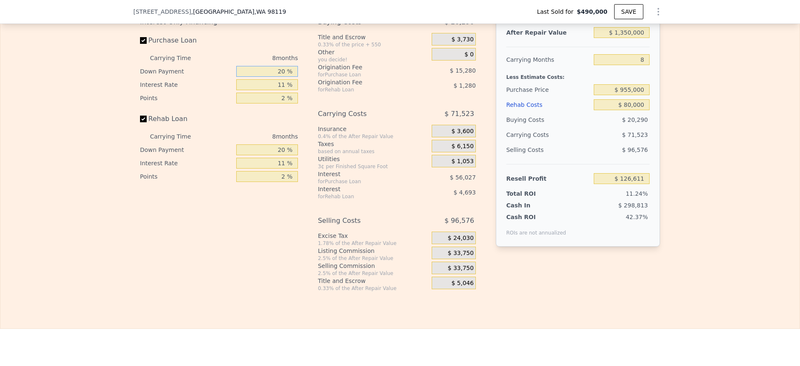
click at [227, 78] on div "Down Payment 20 %" at bounding box center [219, 71] width 158 height 13
type input "10 %"
type input "$ 117,693"
type input "10 %"
type input "1 %"
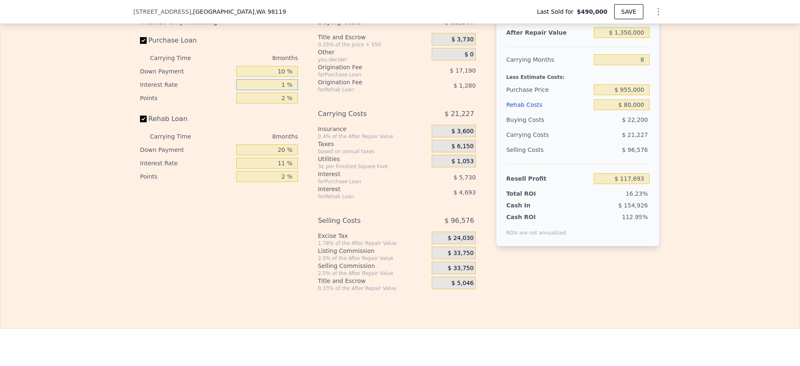
type input "$ 174,997"
type input "10 %"
type input "$ 123,421"
type input "10.5 %"
type input "$ 120,557"
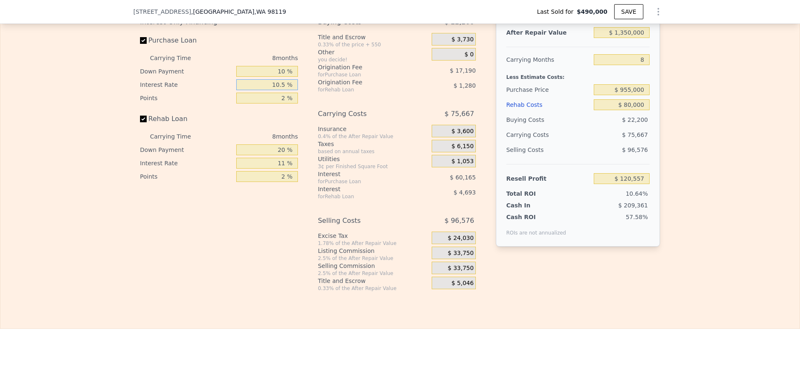
type input "10.5 %"
type input "1 %"
type input "$ 129,152"
type input "1.5 %"
type input "$ 124,854"
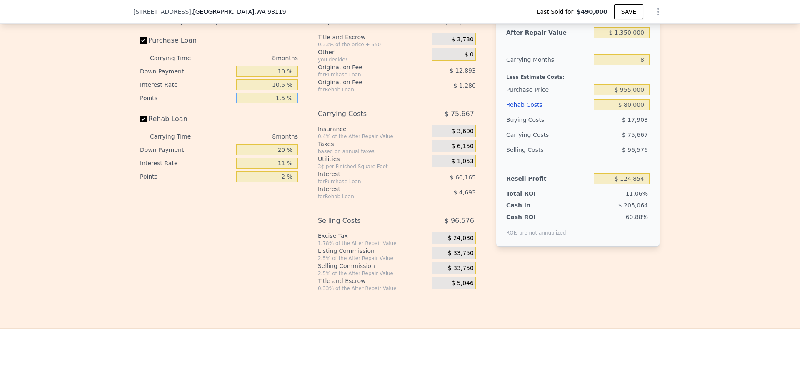
type input "1.5 %"
type input "1 %"
type input "$ 123,438"
type input "10 %"
type input "$ 124,110"
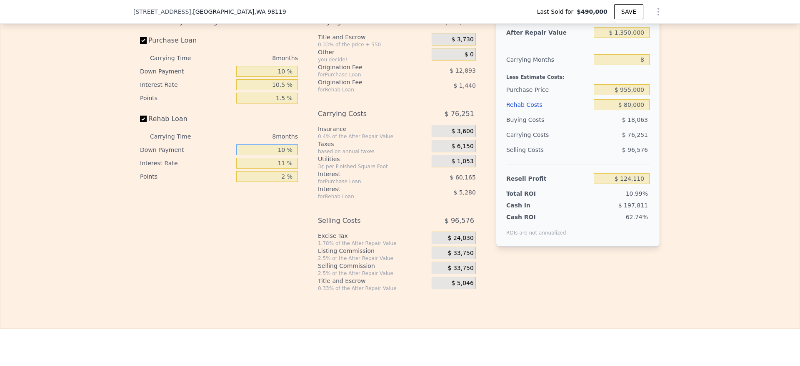
type input "10 %"
type input "1 %"
type input "$ 128,910"
type input "10 %"
type input "$ 124,590"
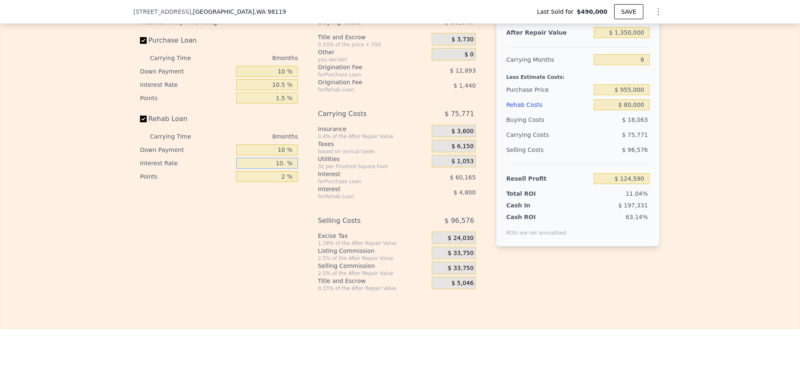
type input "10.5 %"
type input "$ 124,350"
type input "10.5 %"
type input "1 %"
type input "$ 125,070"
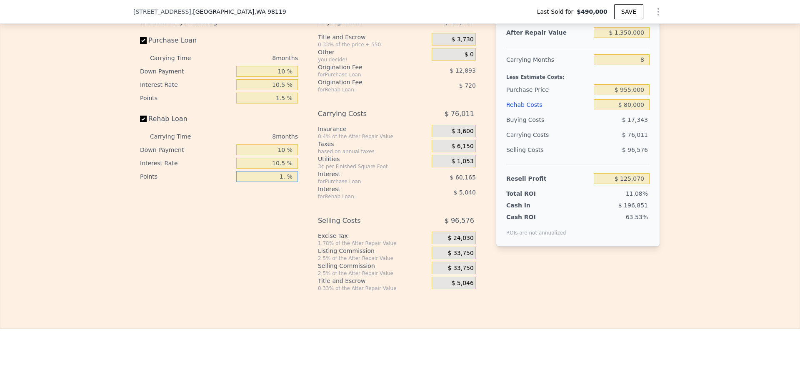
type input "1.5 %"
type input "$ 124,710"
type input "1.5 %"
click at [465, 257] on span "$ 33,750" at bounding box center [461, 253] width 26 height 8
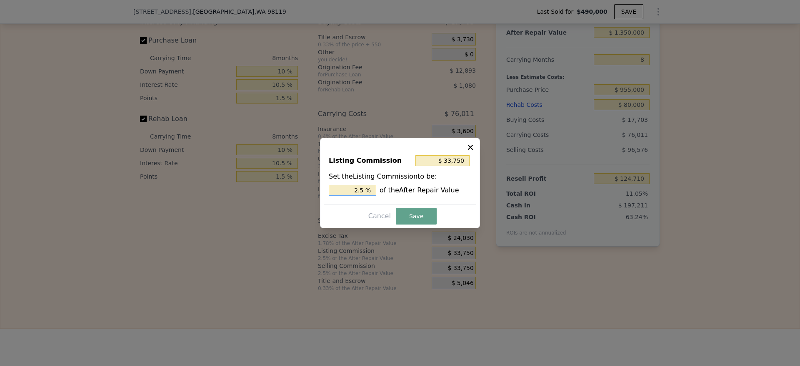
drag, startPoint x: 359, startPoint y: 185, endPoint x: 262, endPoint y: 208, distance: 99.7
click at [263, 206] on div "​ Listing Commission $ 33,750 Set the Listing Commission to be: 2.5 % of the Af…" at bounding box center [400, 183] width 800 height 366
type input "$ 20,250"
type input "1.5 %"
click at [420, 218] on button "Save" at bounding box center [416, 216] width 41 height 17
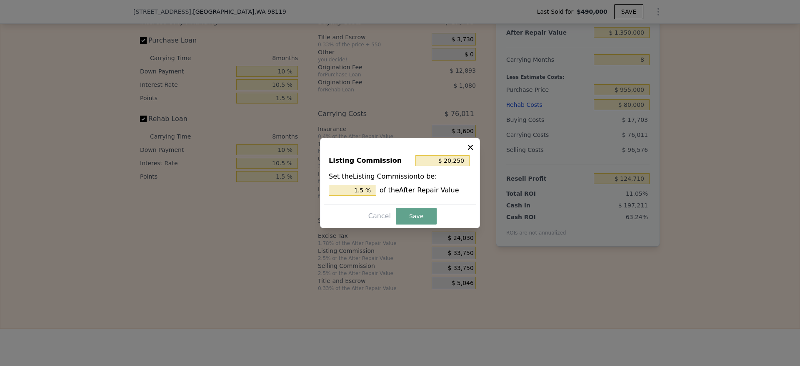
type input "$ 138,210"
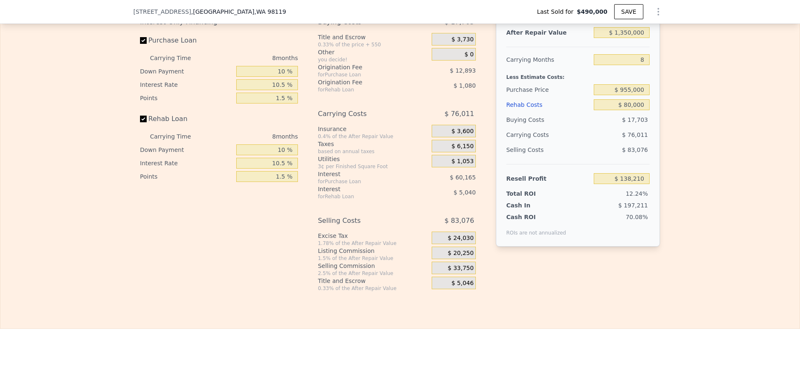
drag, startPoint x: 707, startPoint y: 144, endPoint x: 717, endPoint y: 148, distance: 10.8
click at [708, 144] on div "Edit the assumptions in yellow boxes. Input profit to calculate an offer price.…" at bounding box center [400, 136] width 800 height 310
drag, startPoint x: 640, startPoint y: 85, endPoint x: 600, endPoint y: 87, distance: 40.0
click at [612, 65] on input "8" at bounding box center [622, 59] width 56 height 11
type input "6"
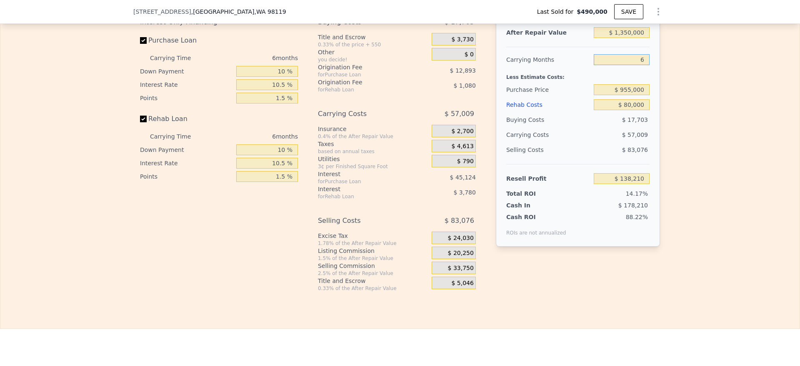
type input "$ 157,212"
type input "6"
click at [702, 139] on div "Edit the assumptions in yellow boxes. Input profit to calculate an offer price.…" at bounding box center [400, 136] width 800 height 310
type input "$ 1,337,000"
type input "8"
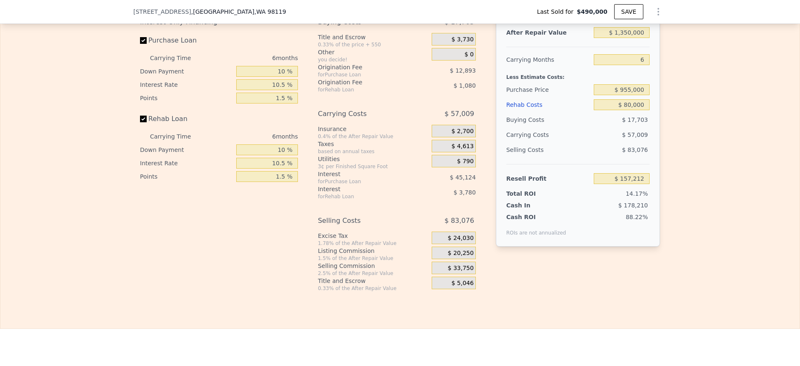
type input "$ 0"
type input "$ 701,815"
click at [641, 38] on input "$ 0" at bounding box center [622, 32] width 56 height 11
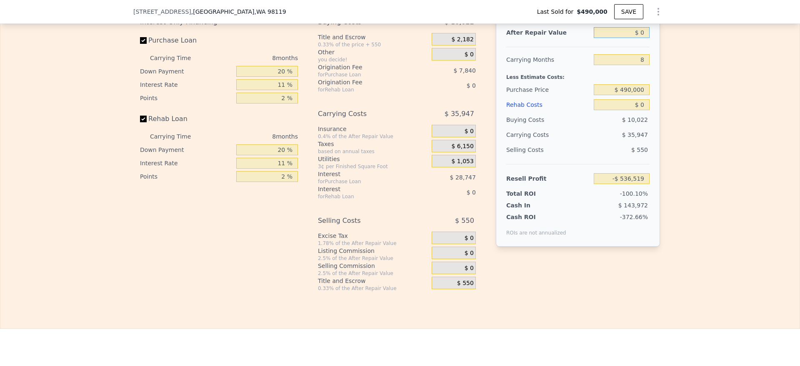
type input "$ 1"
type input "-$ 536,518"
type input "$ 13"
type input "-$ 536,506"
type input "$ 135"
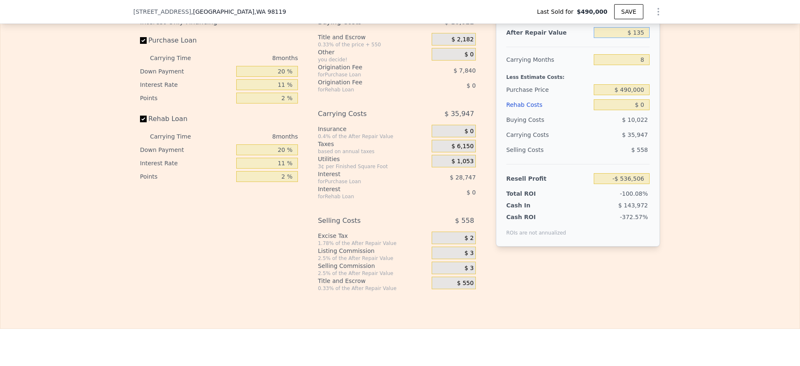
type input "-$ 536,392"
type input "$ 1,350"
type input "-$ 535,269"
type input "$ 135,000"
type input "-$ 411,482"
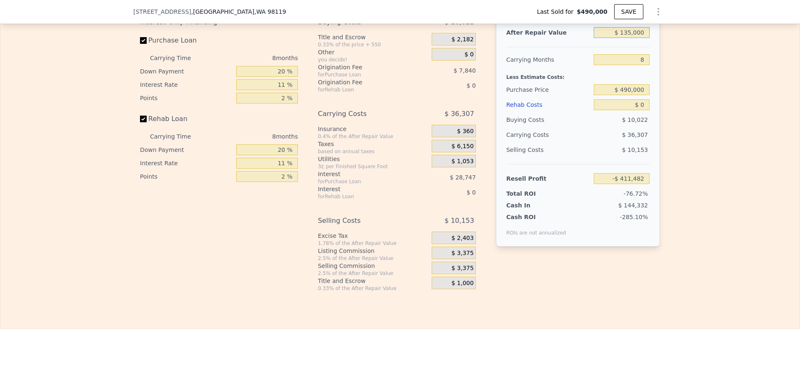
type input "$ 1,350,000"
type input "$ 713,855"
type input "$ 1,350,000"
type input "6"
type input "$ 723,741"
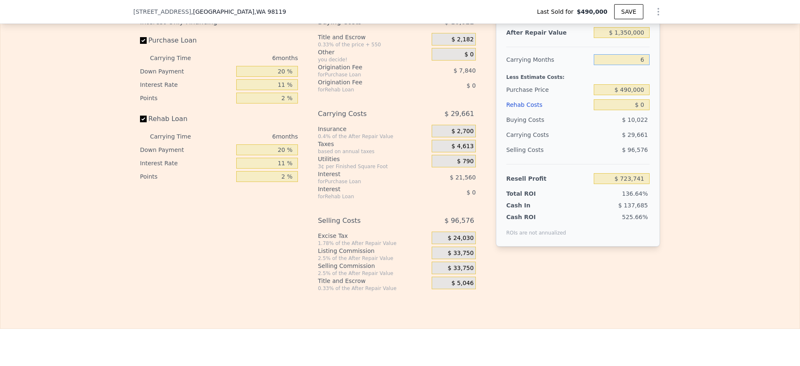
type input "6"
type input "$ 1,000,000"
type input "$ 181,443"
type input "$ 8"
type input "$ 181,435"
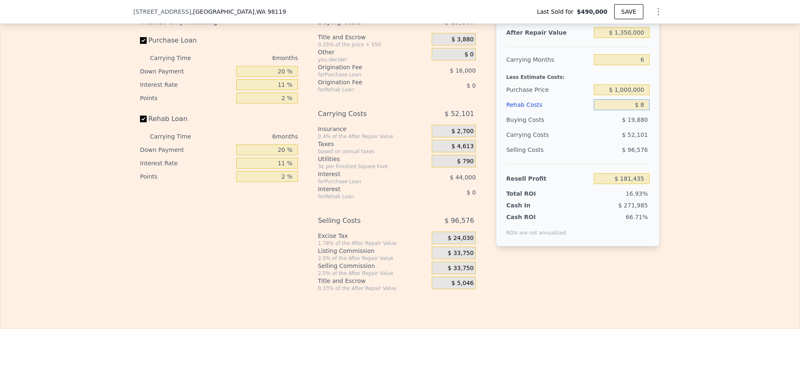
type input "$ 80"
type input "$ 181,356"
type input "$ 800"
type input "$ 180,594"
type input "$ 8,000"
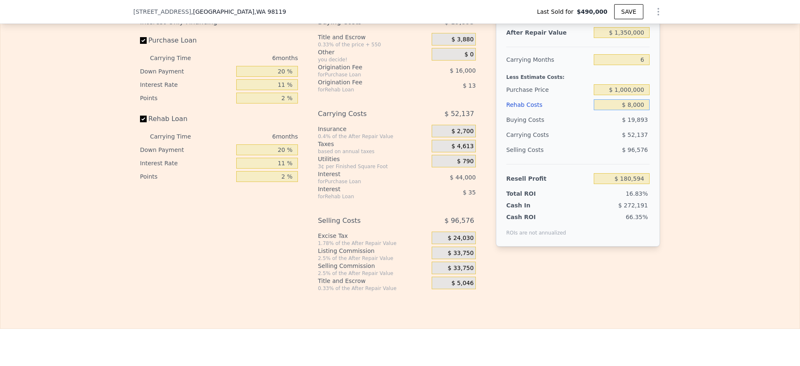
type input "$ 172,961"
type input "$ 80,000"
type input "$ 96,641"
type input "$ 80,000"
click at [625, 95] on input "$ 1,000,000" at bounding box center [622, 89] width 56 height 11
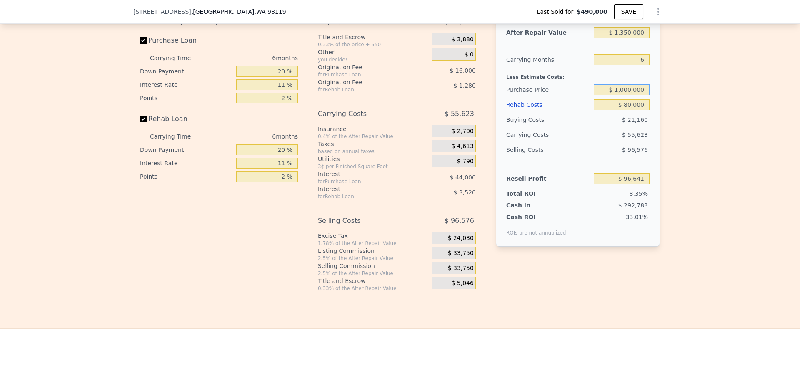
click at [625, 95] on input "$ 1,000,000" at bounding box center [622, 89] width 56 height 11
type input "$ 975,000"
click at [686, 149] on div "Edit the assumptions in yellow boxes. Input profit to calculate an offer price.…" at bounding box center [400, 136] width 800 height 310
type input "$ 123,222"
drag, startPoint x: 278, startPoint y: 92, endPoint x: 199, endPoint y: 93, distance: 78.8
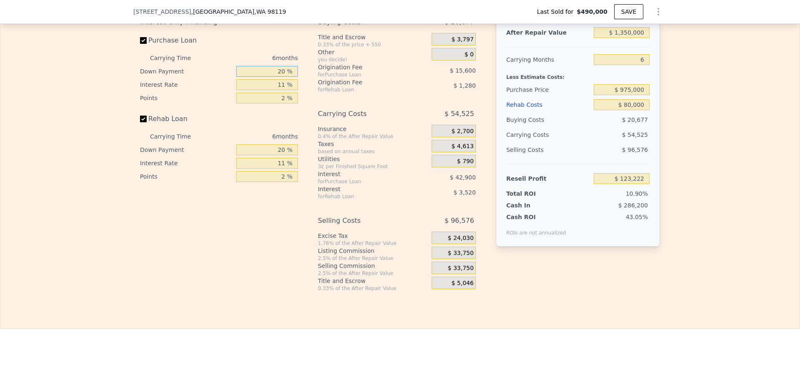
click at [199, 78] on div "Down Payment 20 %" at bounding box center [219, 71] width 158 height 13
type input "10 %"
type input "$ 115,908"
type input "10 %"
type input "1 %"
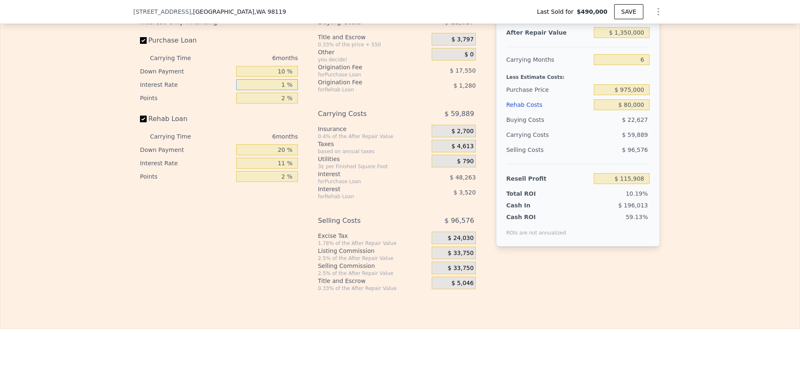
type input "$ 159,786"
type input "10 %"
type input "$ 120,294"
type input "10.5 %"
type input "$ 118,104"
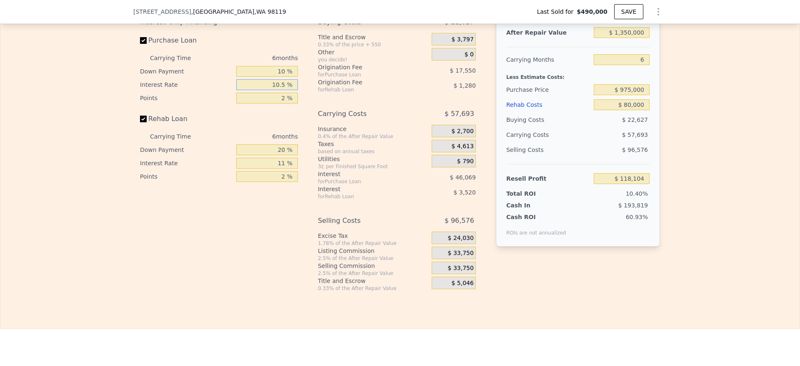
type input "10.5 %"
type input "1 %"
type input "$ 126,879"
type input "1.5 %"
type input "$ 122,491"
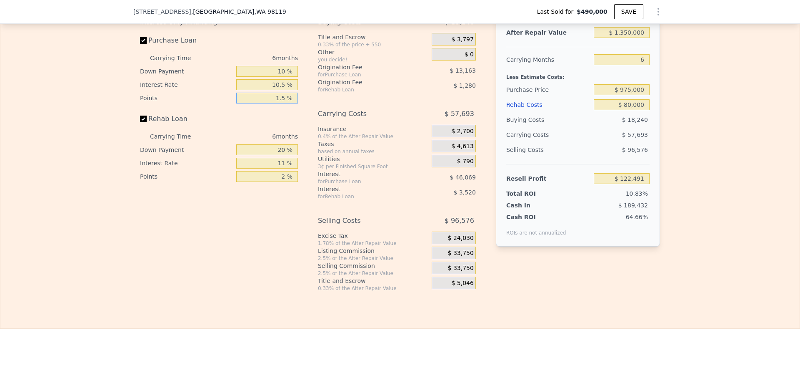
type input "1.5 %"
type input "1 %"
type input "$ 121,353"
type input "10 %"
type input "$ 121,893"
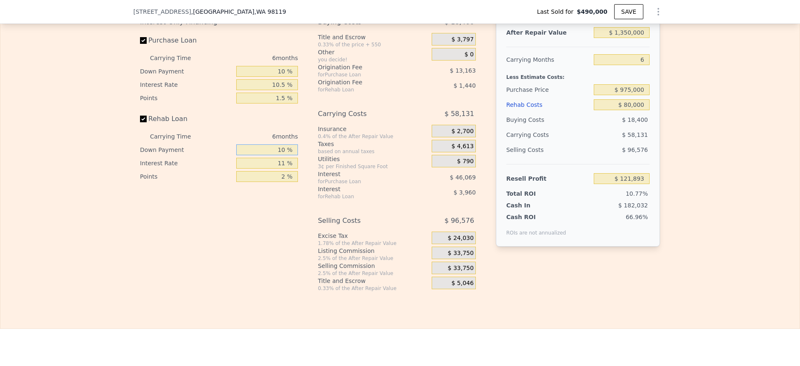
type input "10 %"
type input "1 %"
type input "$ 125,493"
type input "10 %"
type input "$ 122,253"
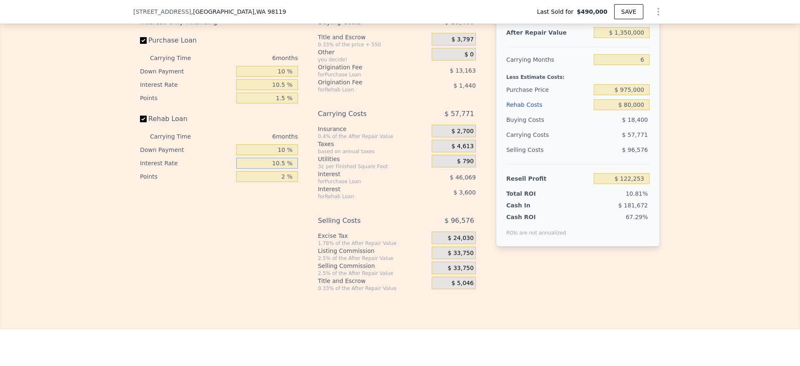
type input "10.5 %"
type input "$ 122,073"
type input "1 %"
type input "$ 122,793"
type input "1.5 %"
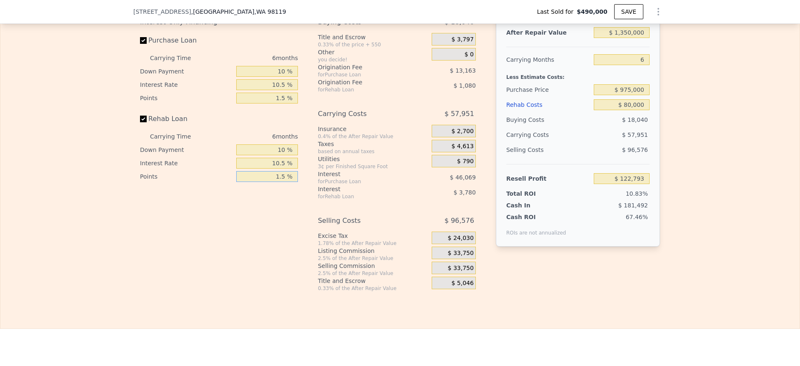
type input "$ 122,433"
type input "1.5 %"
click at [458, 257] on span "$ 33,750" at bounding box center [461, 253] width 26 height 8
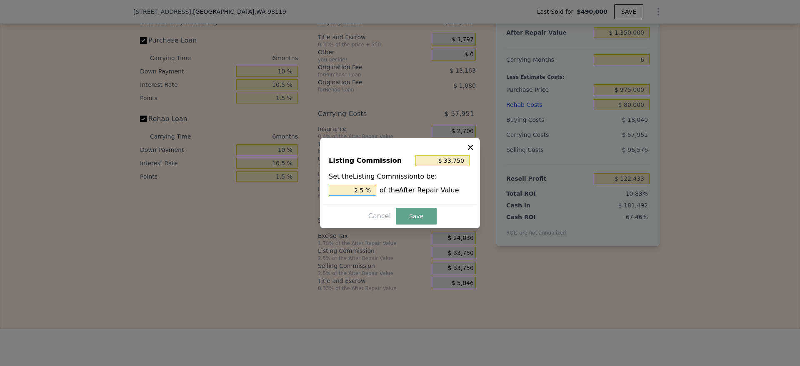
drag, startPoint x: 359, startPoint y: 190, endPoint x: 283, endPoint y: 206, distance: 77.8
click at [283, 206] on div "​ Listing Commission $ 33,750 Set the Listing Commission to be: 2.5 % of the Af…" at bounding box center [400, 183] width 800 height 366
type input "$ 20,250"
type input "1.5 %"
click at [416, 217] on button "Save" at bounding box center [416, 216] width 41 height 17
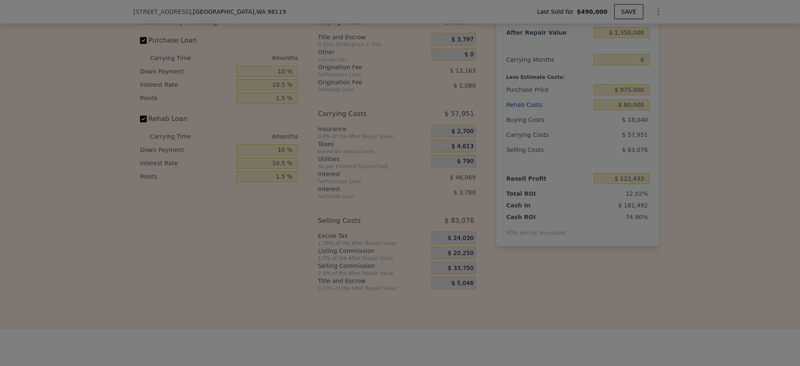
type input "$ 135,933"
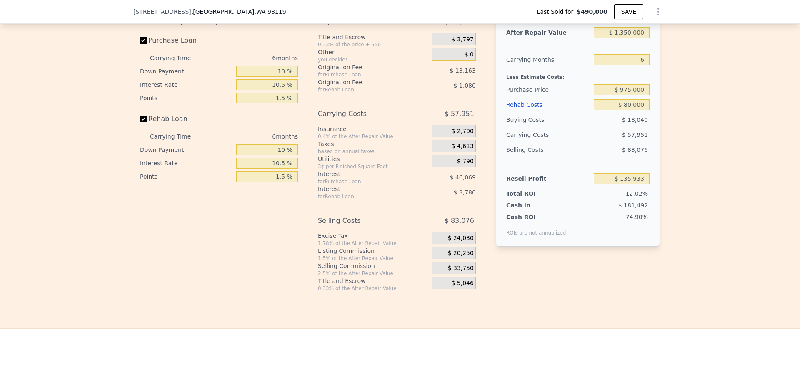
click at [678, 291] on div "Edit the assumptions in yellow boxes. Input profit to calculate an offer price.…" at bounding box center [400, 136] width 800 height 310
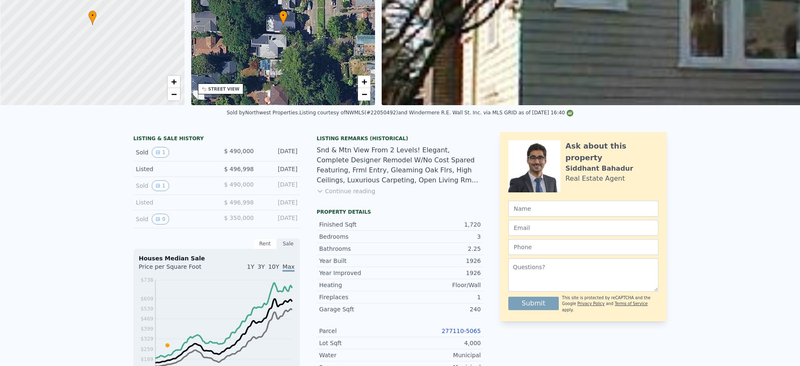
scroll to position [0, 0]
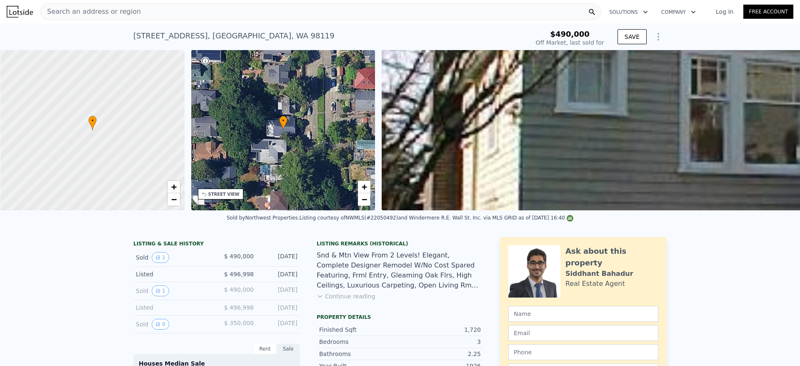
click at [180, 8] on div "Search an address or region" at bounding box center [320, 11] width 561 height 17
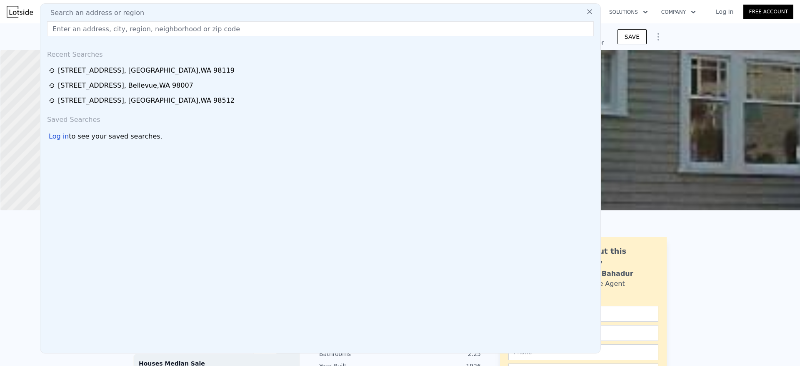
type input "6881 Holeman Ave, Blaine, WA, 98230"
type input "$ 1,337,000"
type input "8"
type input "$ 0"
type input "$ 701,815"
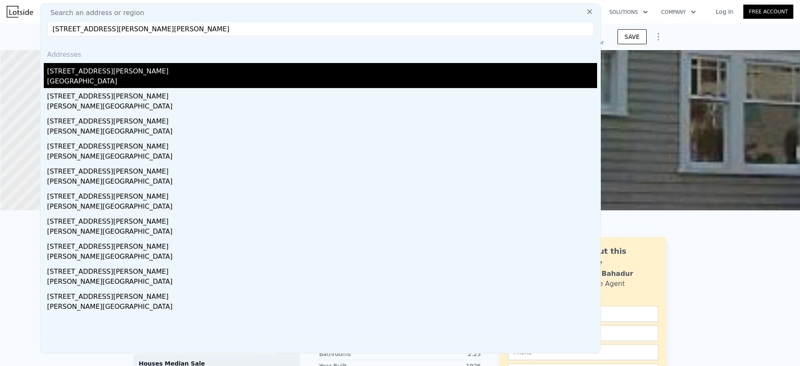
type input "6881 Holeman Ave, Blaine, WA, 98230"
click at [120, 80] on div "Birch Bay, WA 98230" at bounding box center [322, 82] width 550 height 12
